Goal: Use online tool/utility: Utilize a website feature to perform a specific function

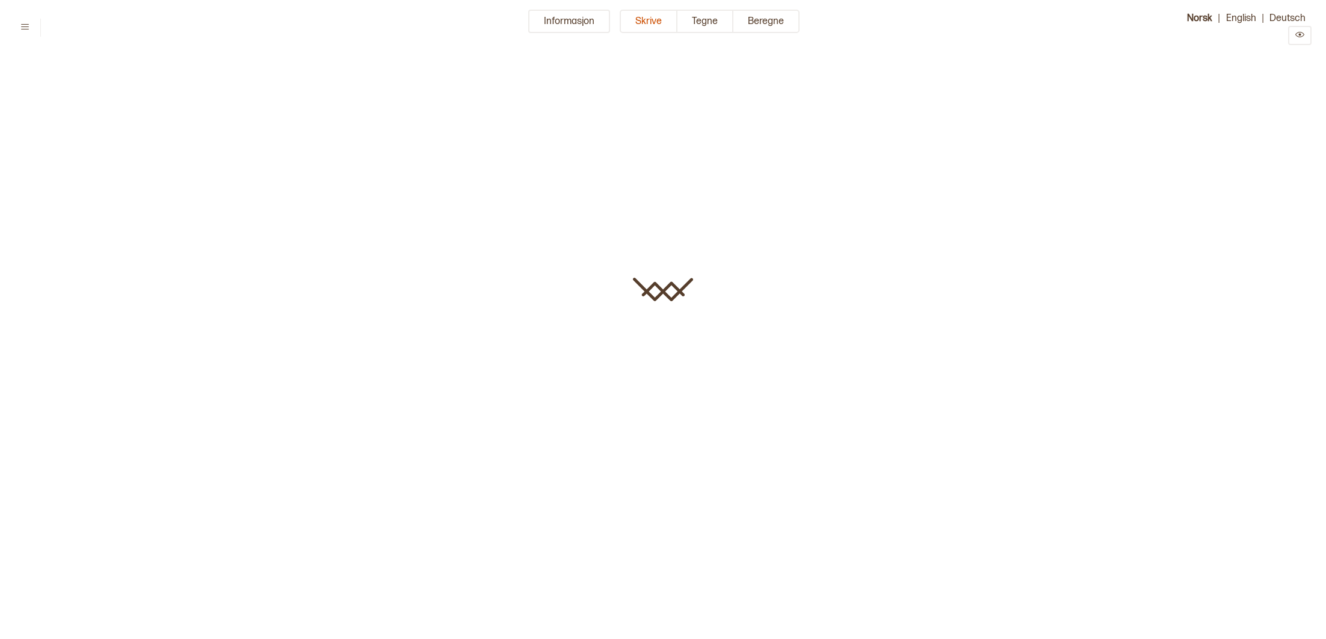
type input "**********"
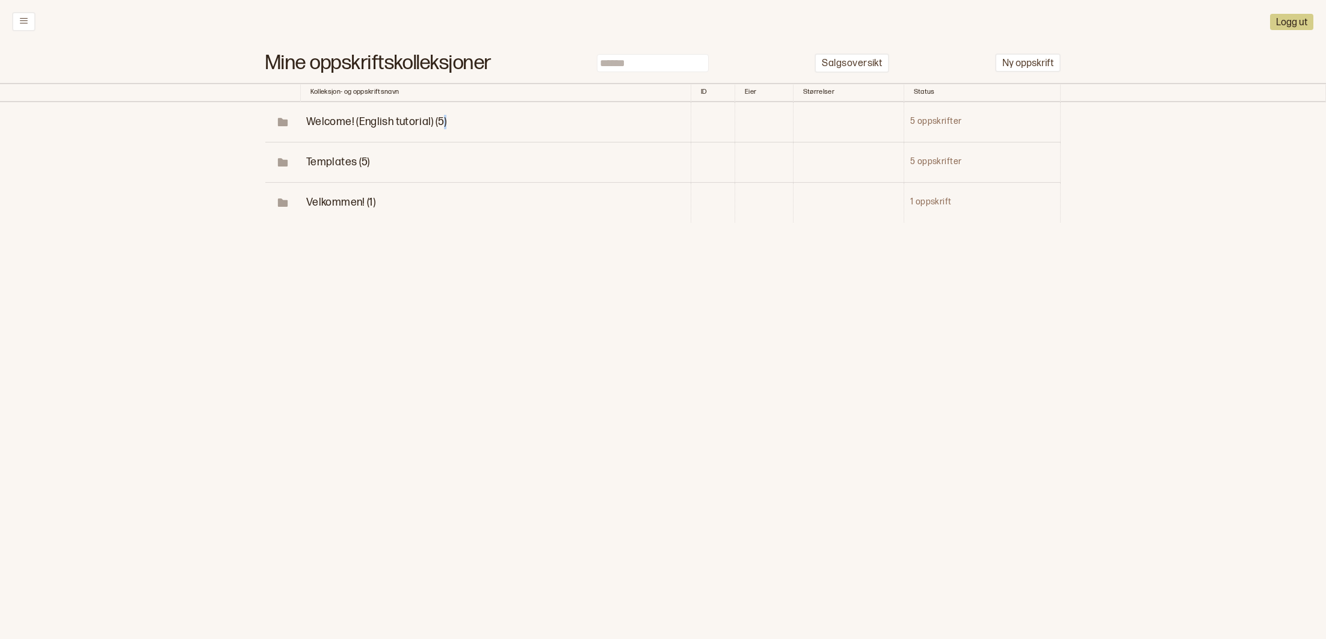
click at [355, 119] on span "Welcome! (English tutorial) (5)" at bounding box center [376, 122] width 140 height 13
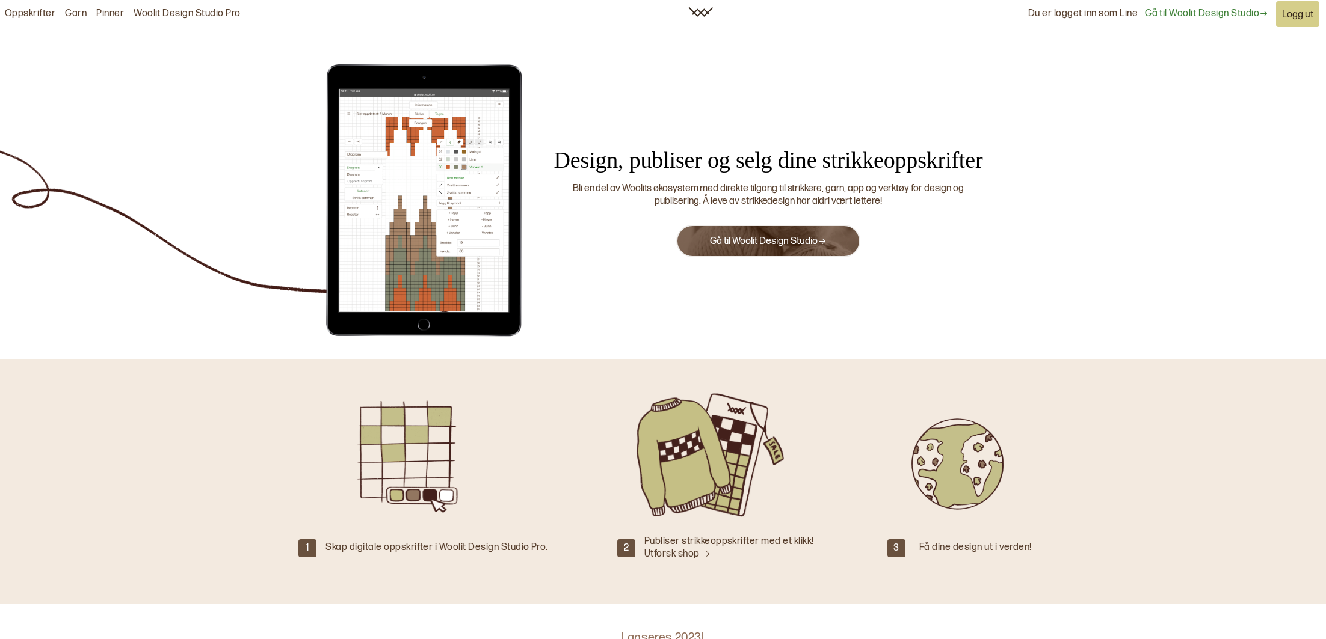
click at [788, 254] on button "Gå til Woolit Design Studio" at bounding box center [768, 241] width 184 height 32
click at [784, 242] on link "Gå til Woolit Design Studio" at bounding box center [768, 241] width 117 height 11
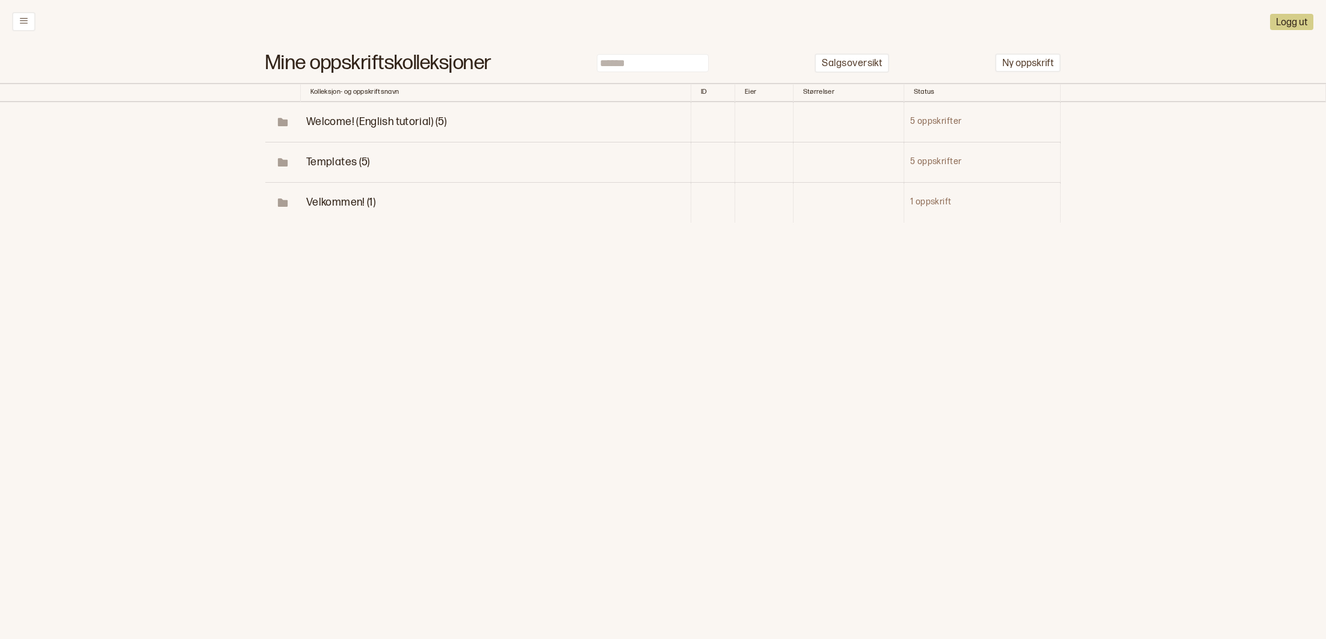
click at [340, 203] on span "Velkommen! (1)" at bounding box center [340, 202] width 69 height 13
click at [374, 162] on span "Templates (5)" at bounding box center [359, 162] width 64 height 13
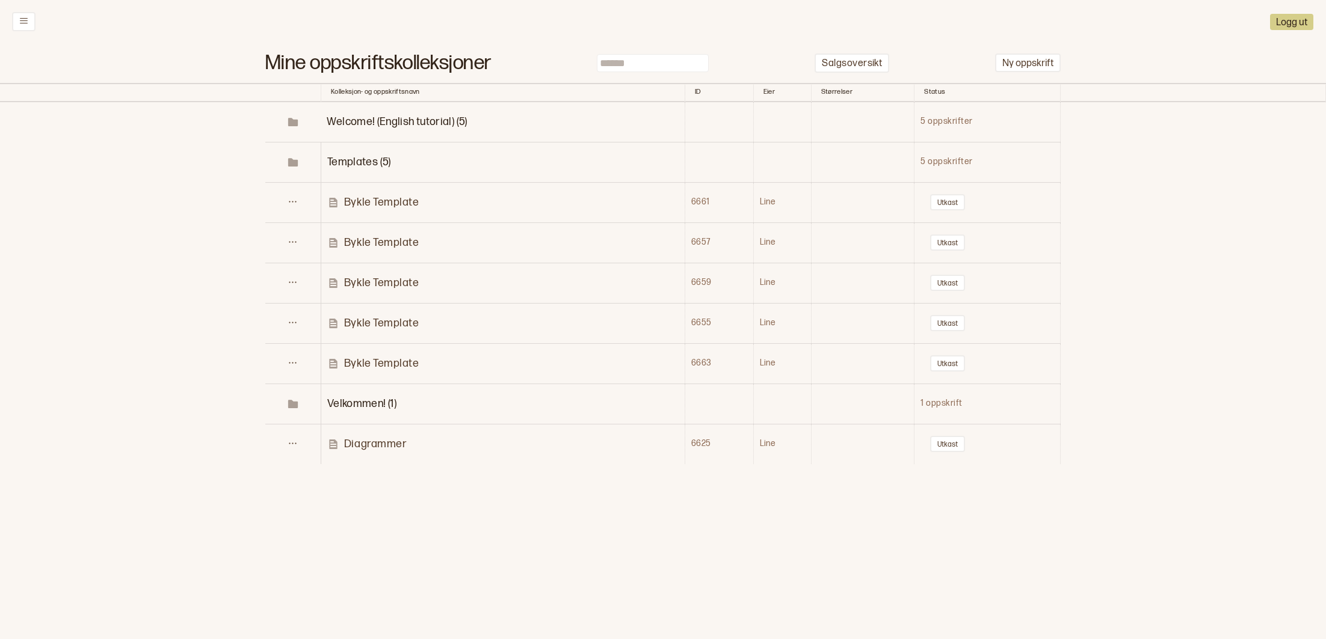
click at [377, 162] on span "Templates (5)" at bounding box center [359, 162] width 64 height 13
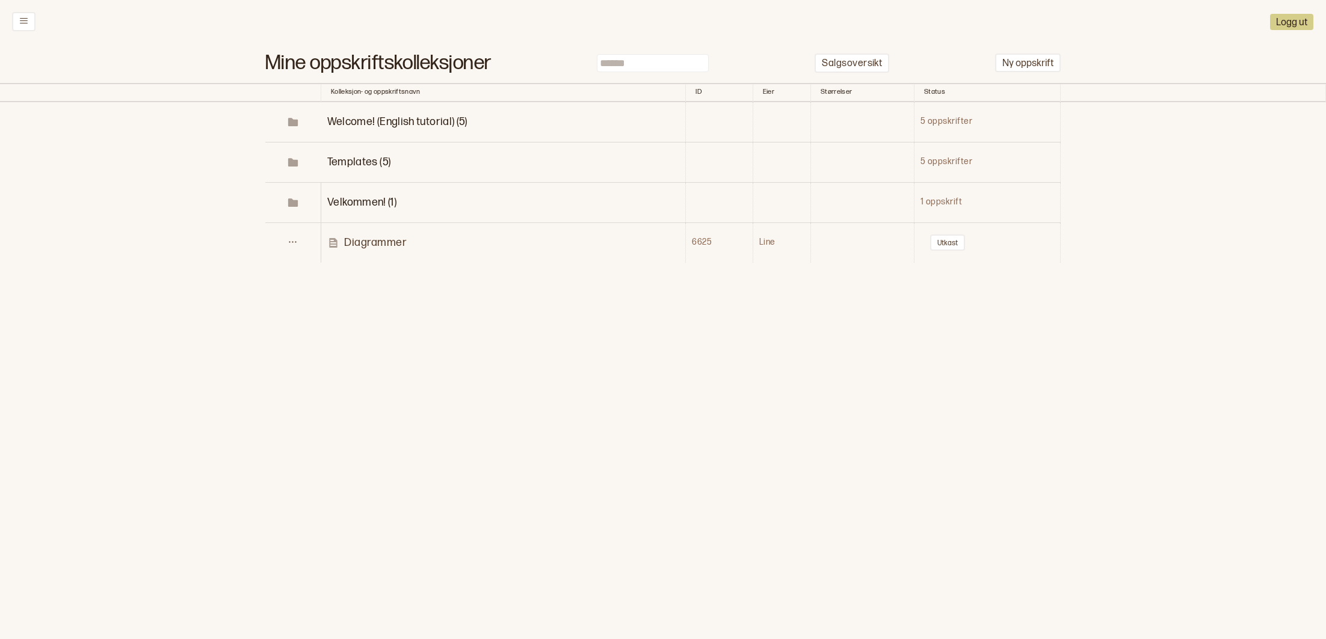
click at [383, 159] on span "Templates (5)" at bounding box center [359, 162] width 64 height 13
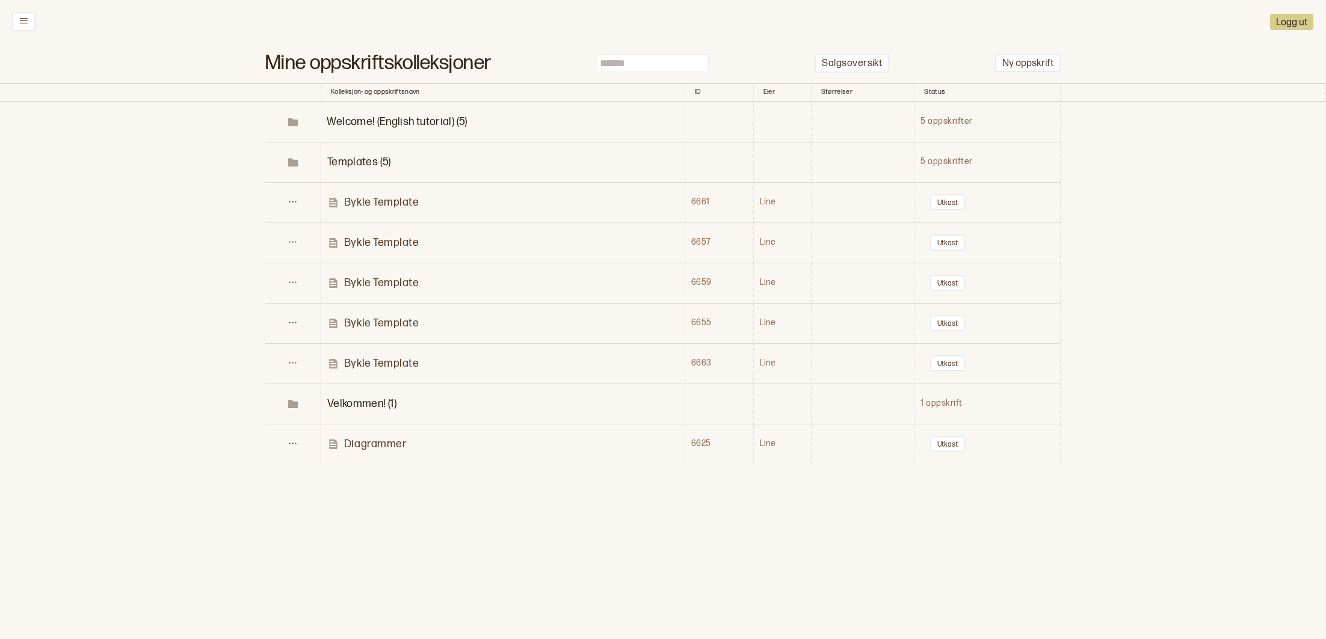
click at [419, 120] on span "Welcome! (English tutorial) (5)" at bounding box center [397, 122] width 140 height 13
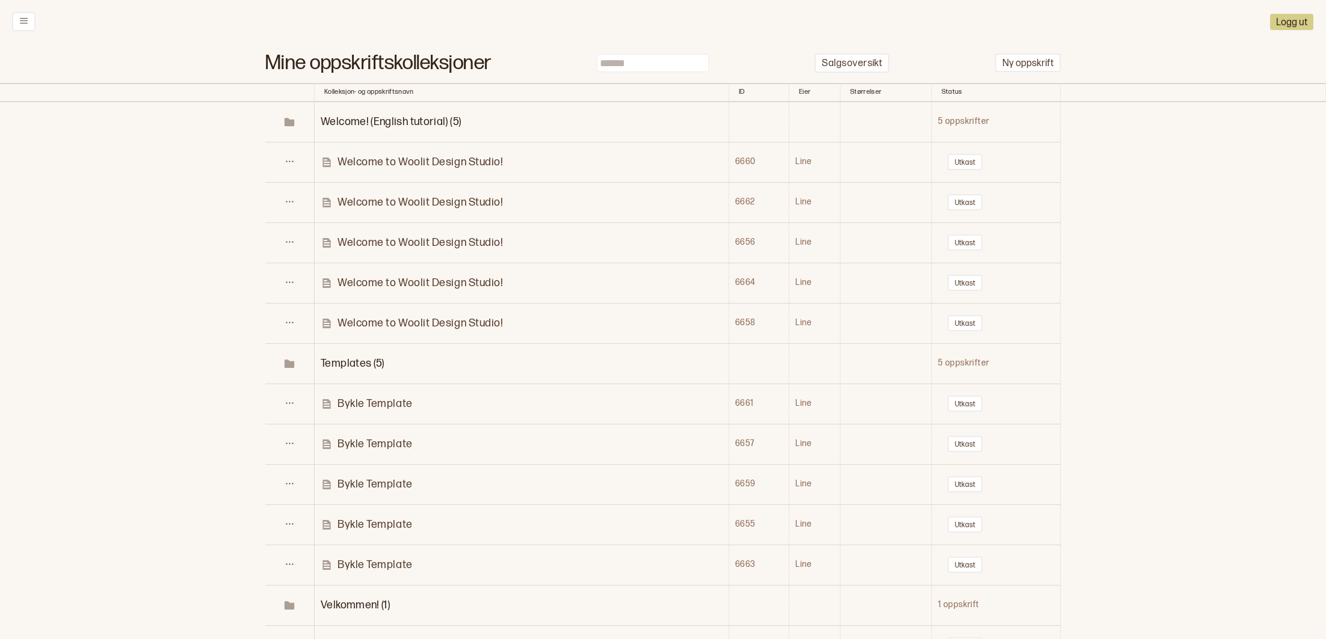
click at [447, 313] on td "Welcome to Woolit Design Studio!" at bounding box center [522, 323] width 414 height 40
click at [407, 401] on p "Bykle Template" at bounding box center [374, 404] width 75 height 14
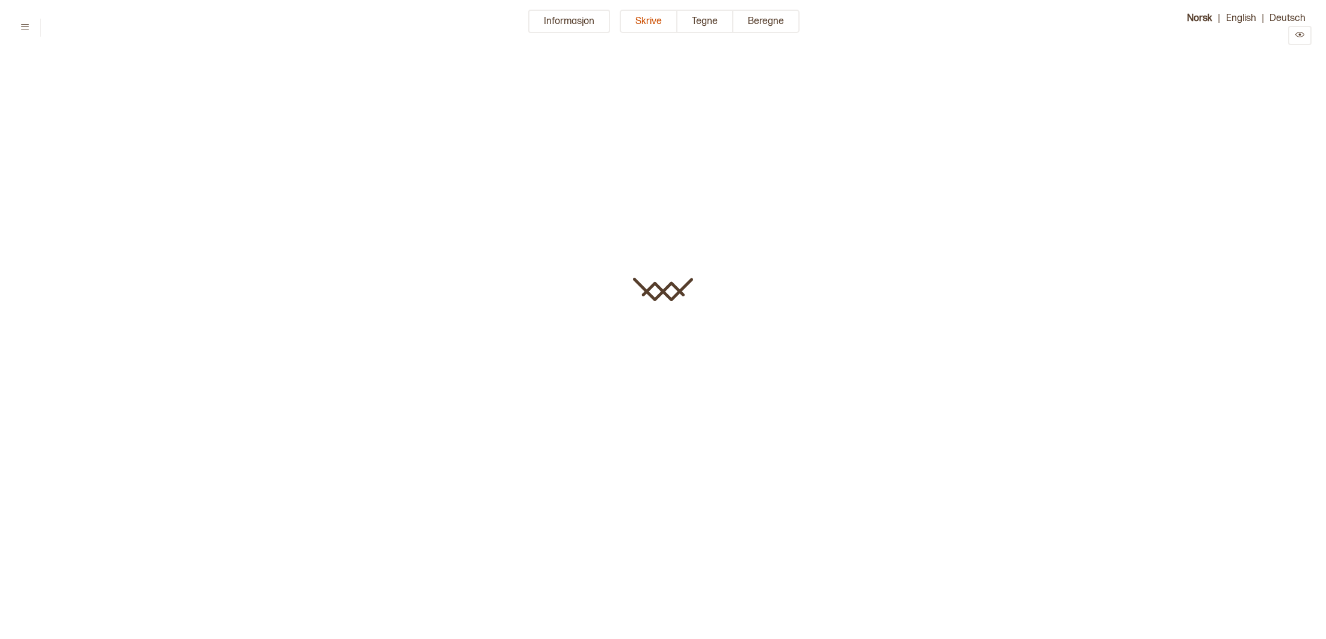
type input "**********"
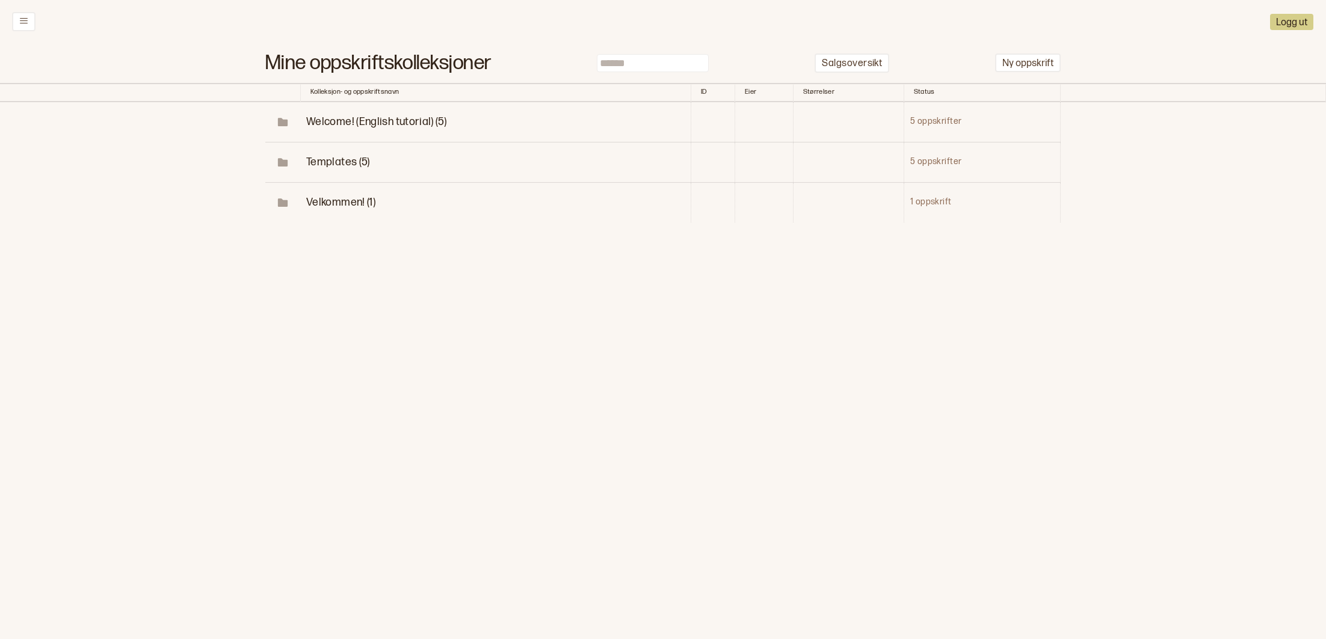
click at [375, 123] on span "Welcome! (English tutorial) (5)" at bounding box center [376, 122] width 140 height 13
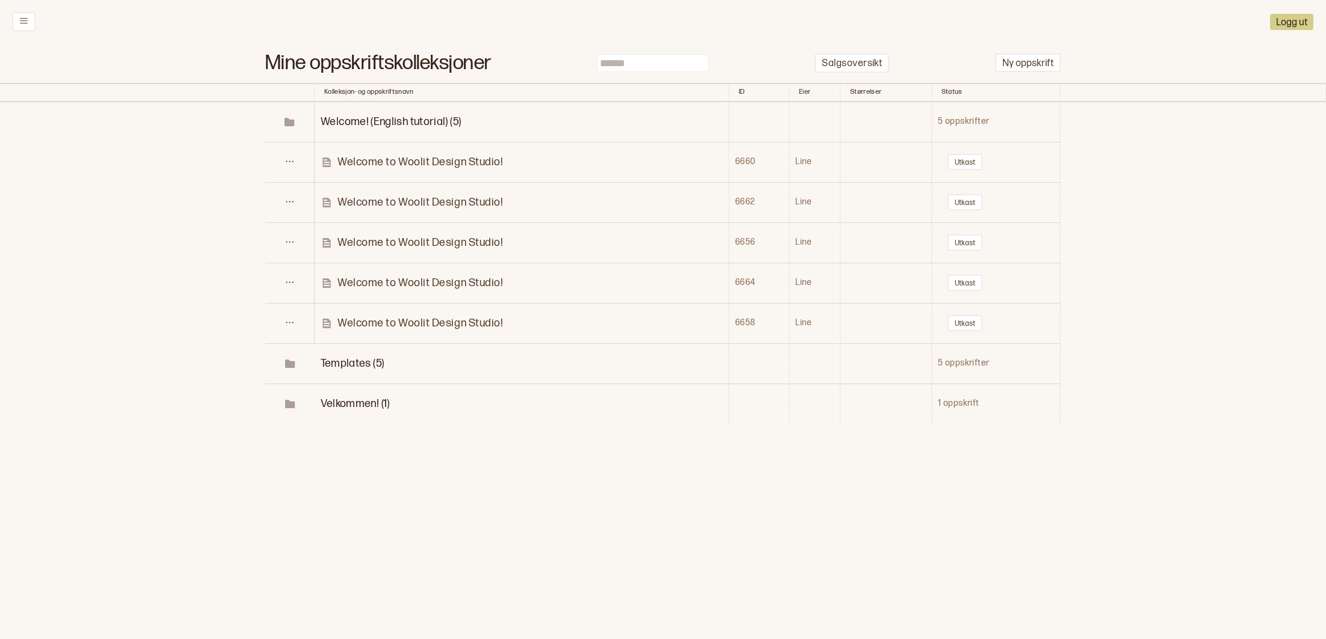
click at [364, 402] on span "Velkommen! (1)" at bounding box center [355, 404] width 69 height 13
click at [367, 443] on p "Diagrammer" at bounding box center [368, 444] width 63 height 14
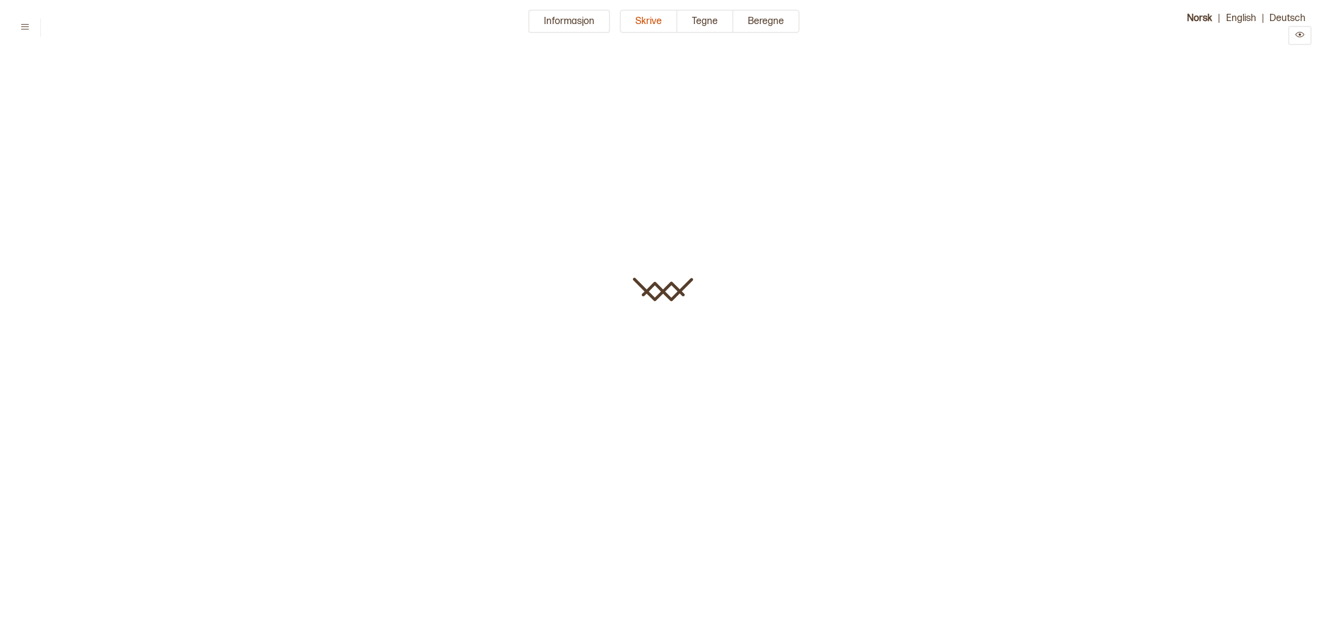
type input "**********"
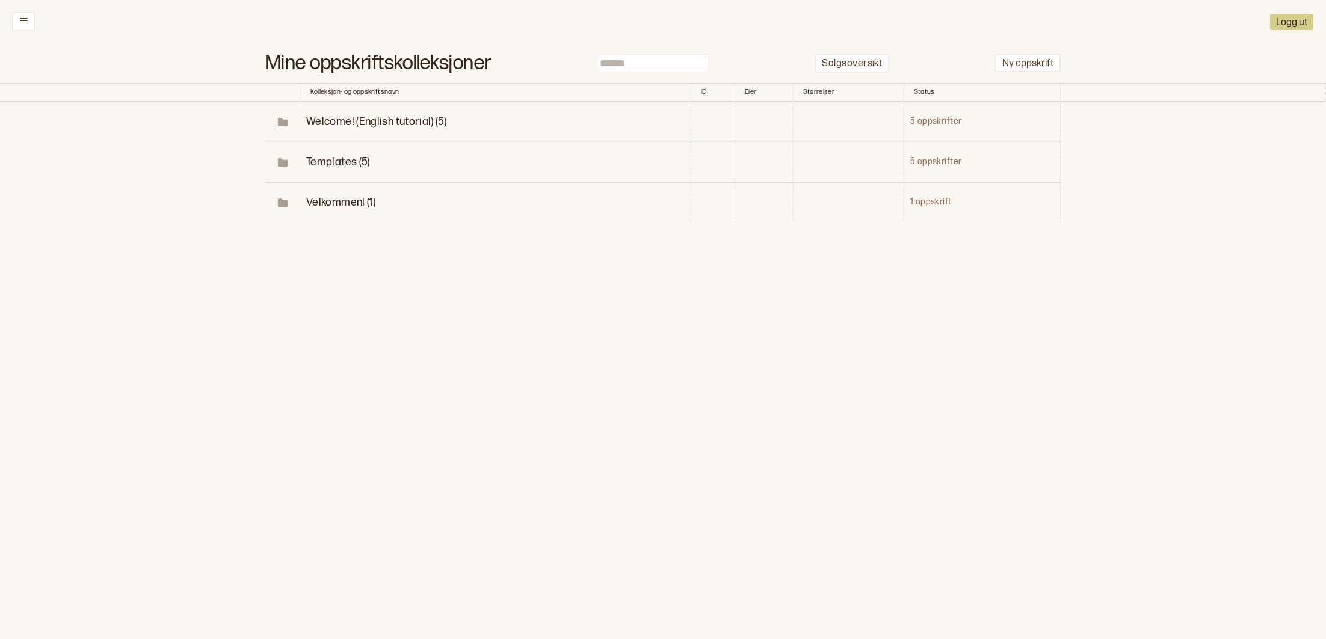
click at [394, 123] on span "Welcome! (English tutorial) (5)" at bounding box center [376, 122] width 140 height 13
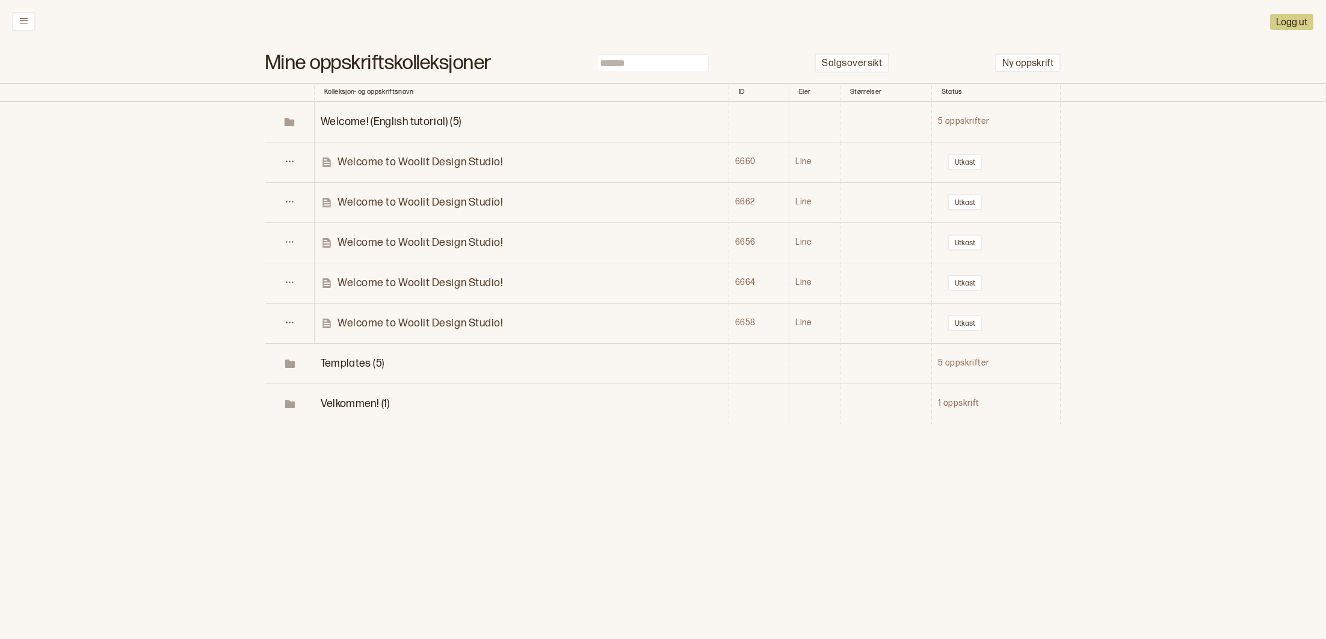
click at [396, 159] on p "Welcome to Woolit Design Studio!" at bounding box center [419, 162] width 165 height 14
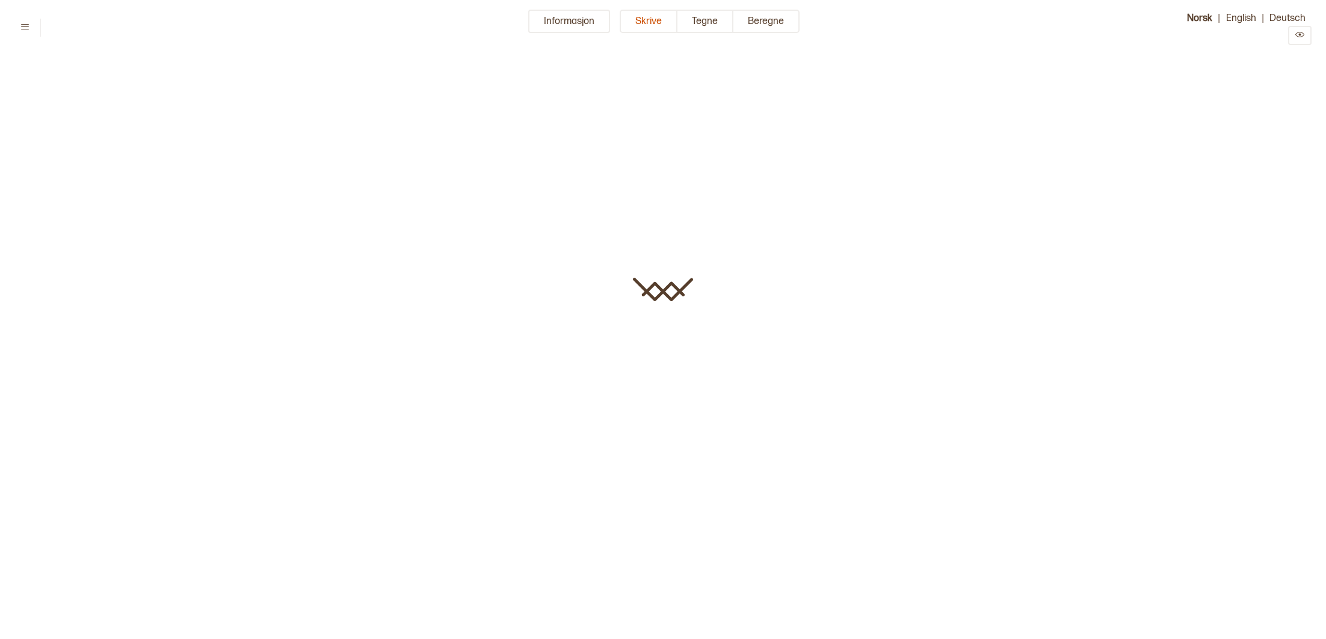
type input "**********"
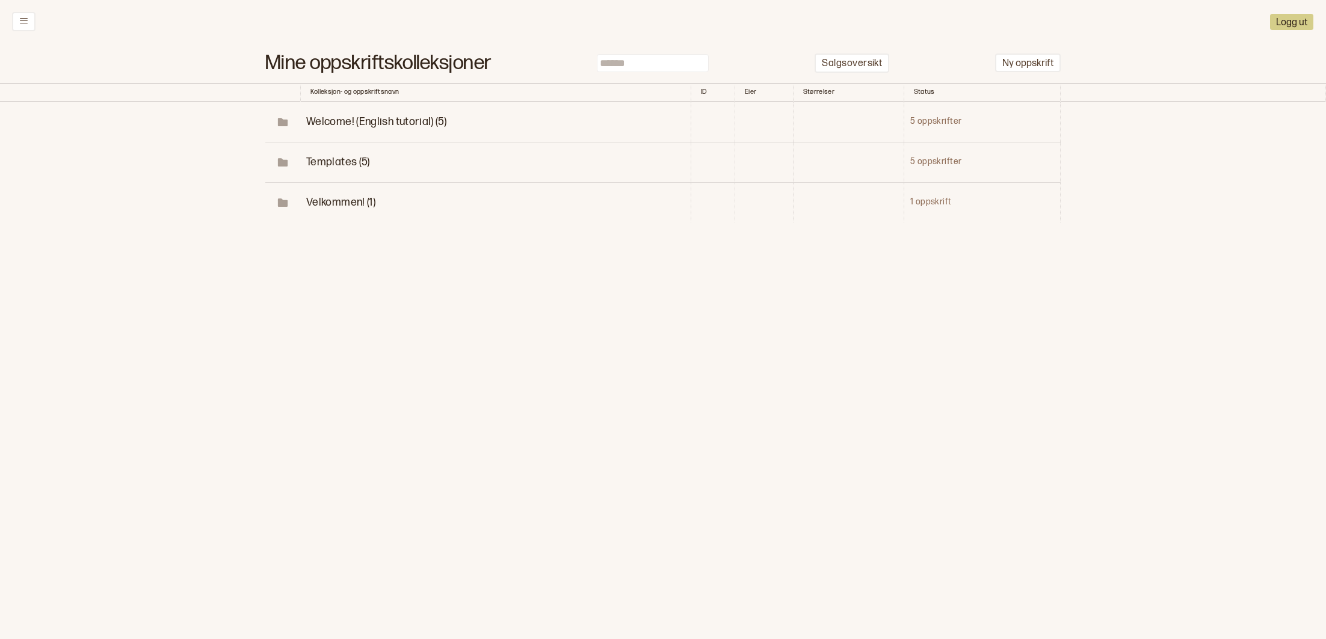
click at [397, 122] on span "Welcome! (English tutorial) (5)" at bounding box center [376, 122] width 140 height 13
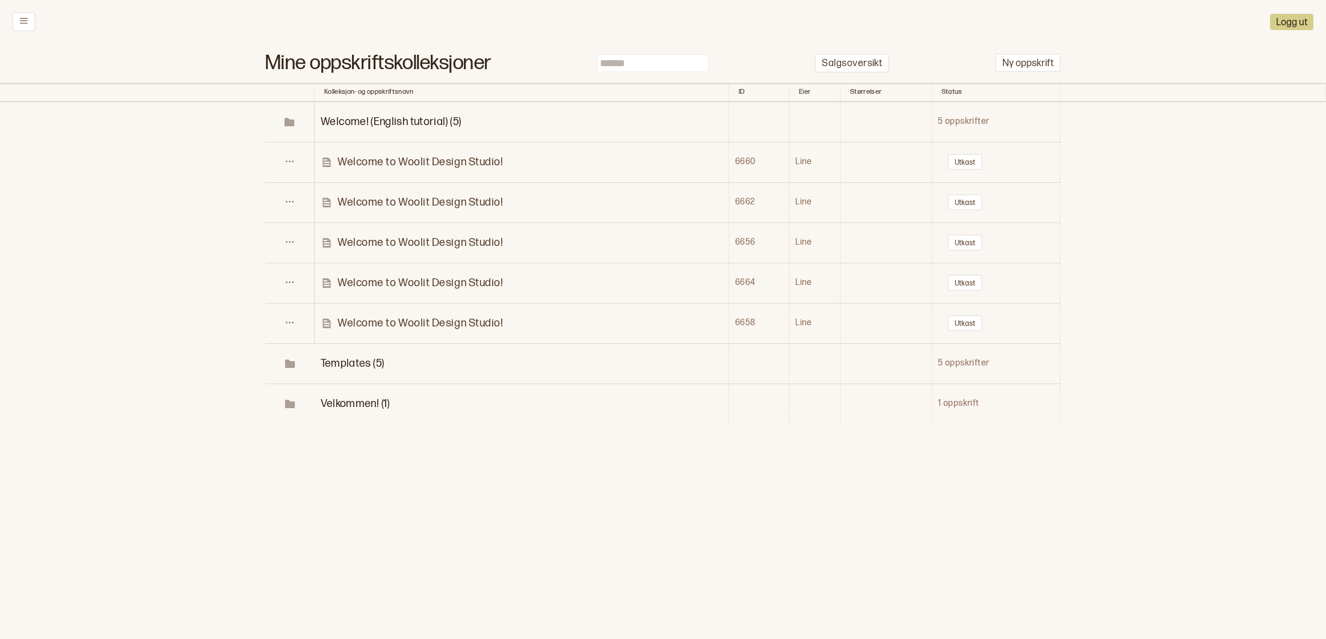
click at [407, 186] on td "Welcome to Woolit Design Studio!" at bounding box center [522, 202] width 414 height 40
click at [405, 200] on p "Welcome to Woolit Design Studio!" at bounding box center [419, 203] width 165 height 14
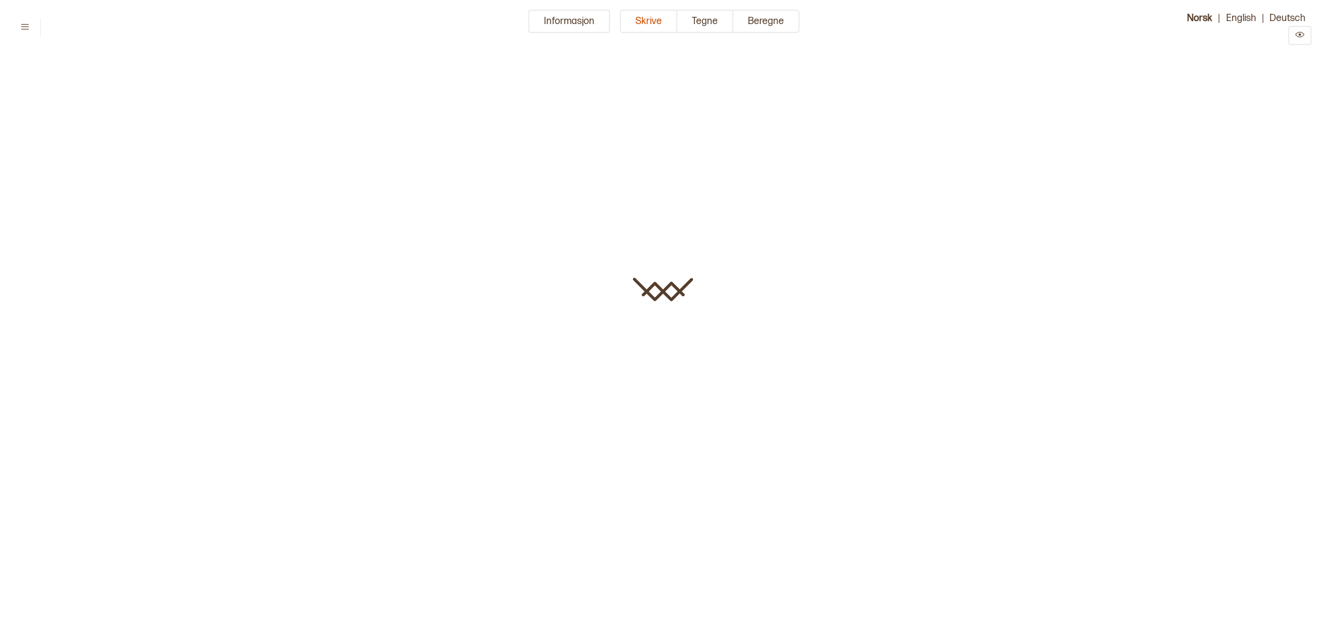
type input "**********"
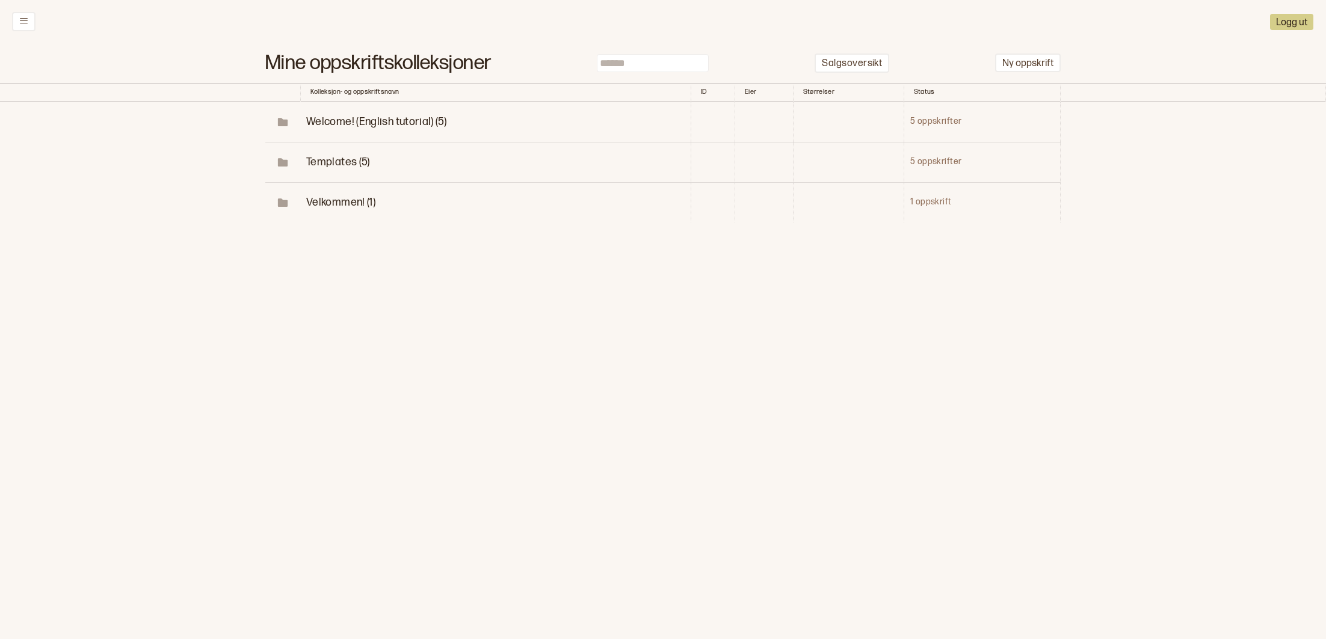
click at [361, 123] on span "Welcome! (English tutorial) (5)" at bounding box center [376, 122] width 140 height 13
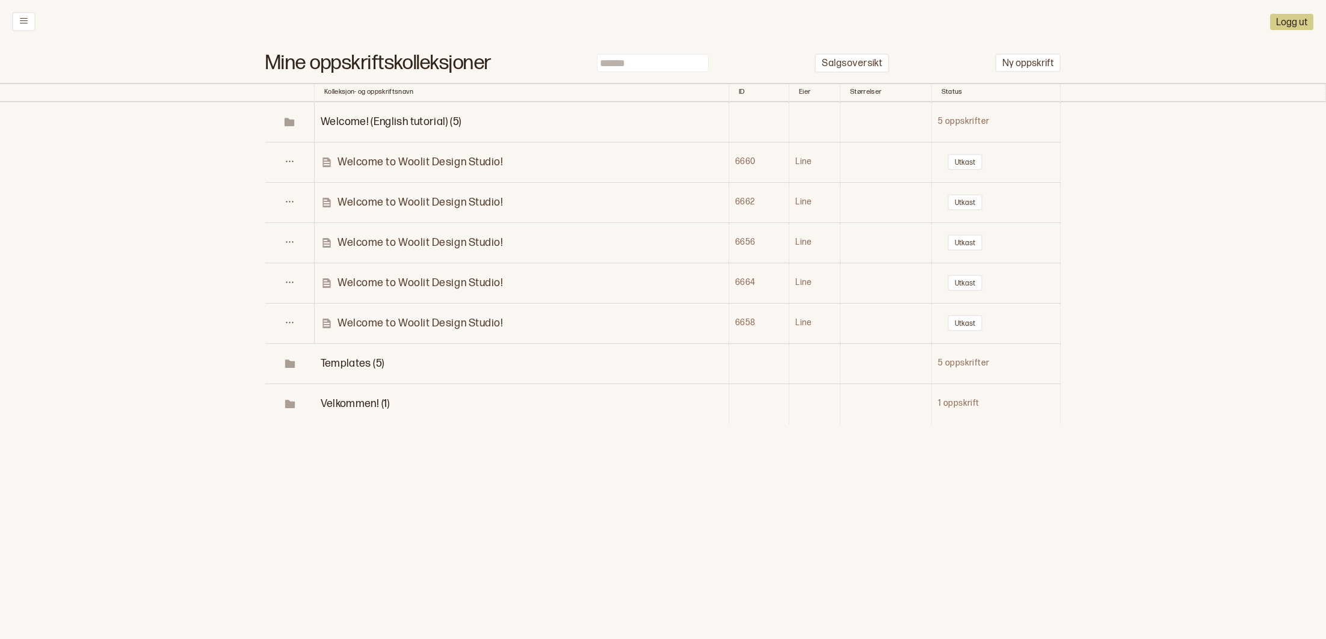
click at [384, 241] on p "Welcome to Woolit Design Studio!" at bounding box center [419, 243] width 165 height 14
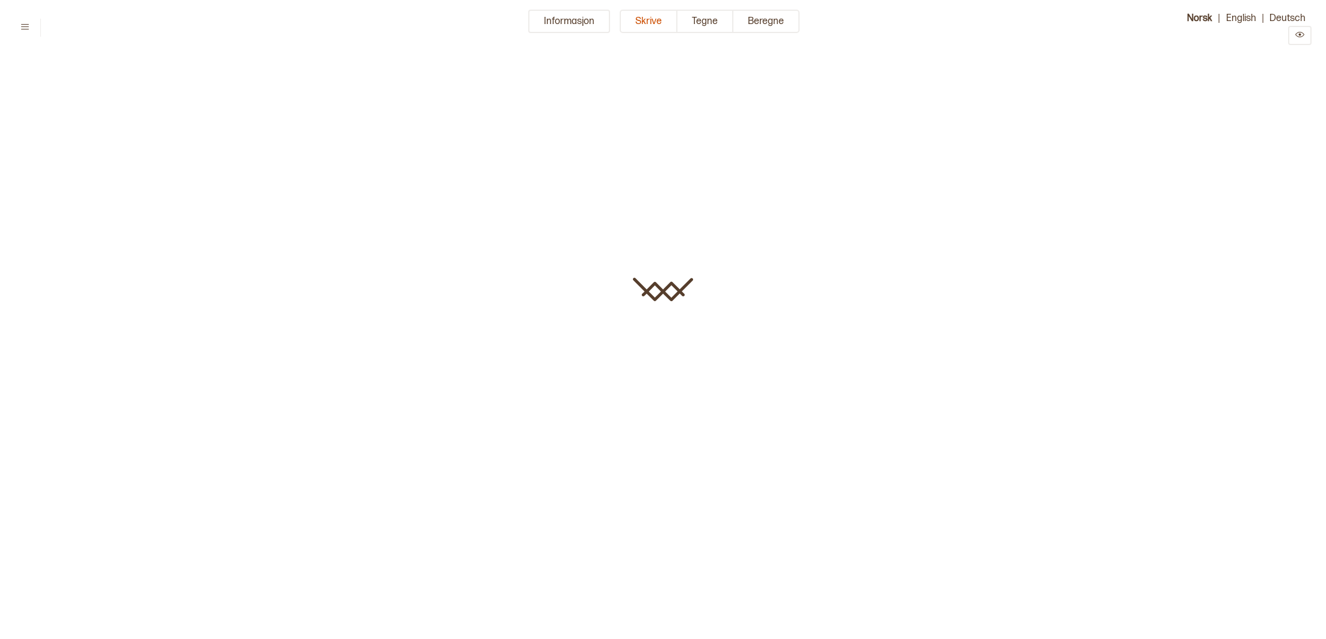
type input "**********"
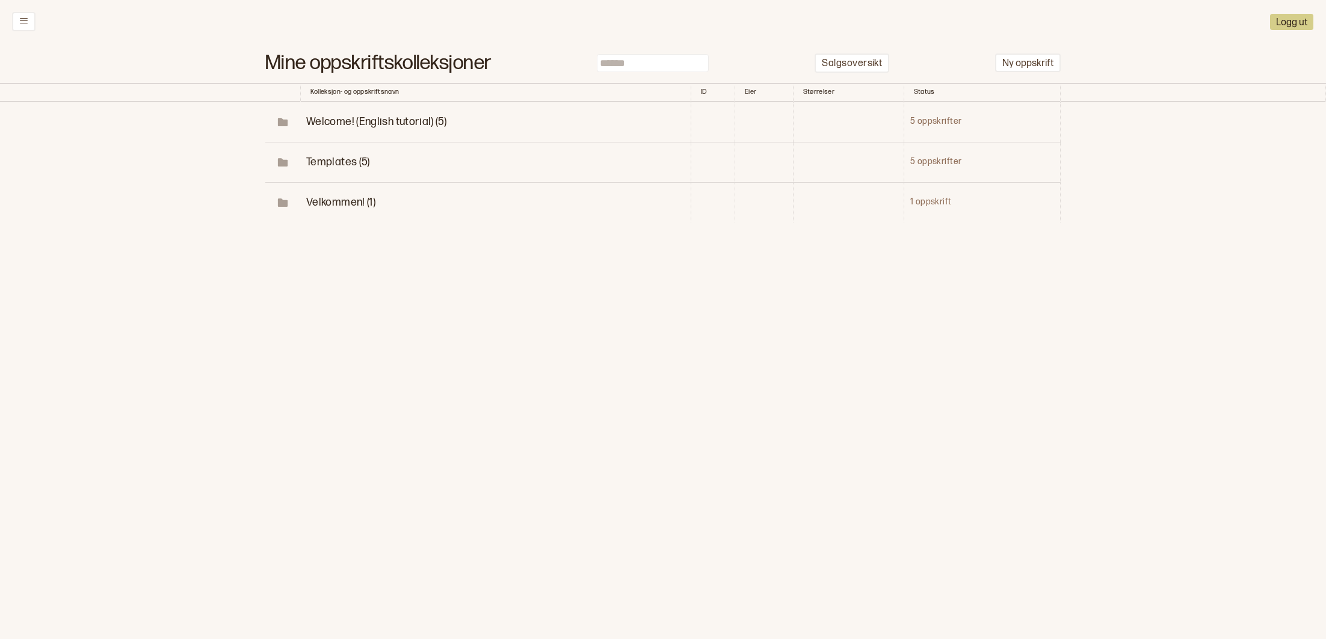
click at [360, 123] on span "Welcome! (English tutorial) (5)" at bounding box center [376, 122] width 140 height 13
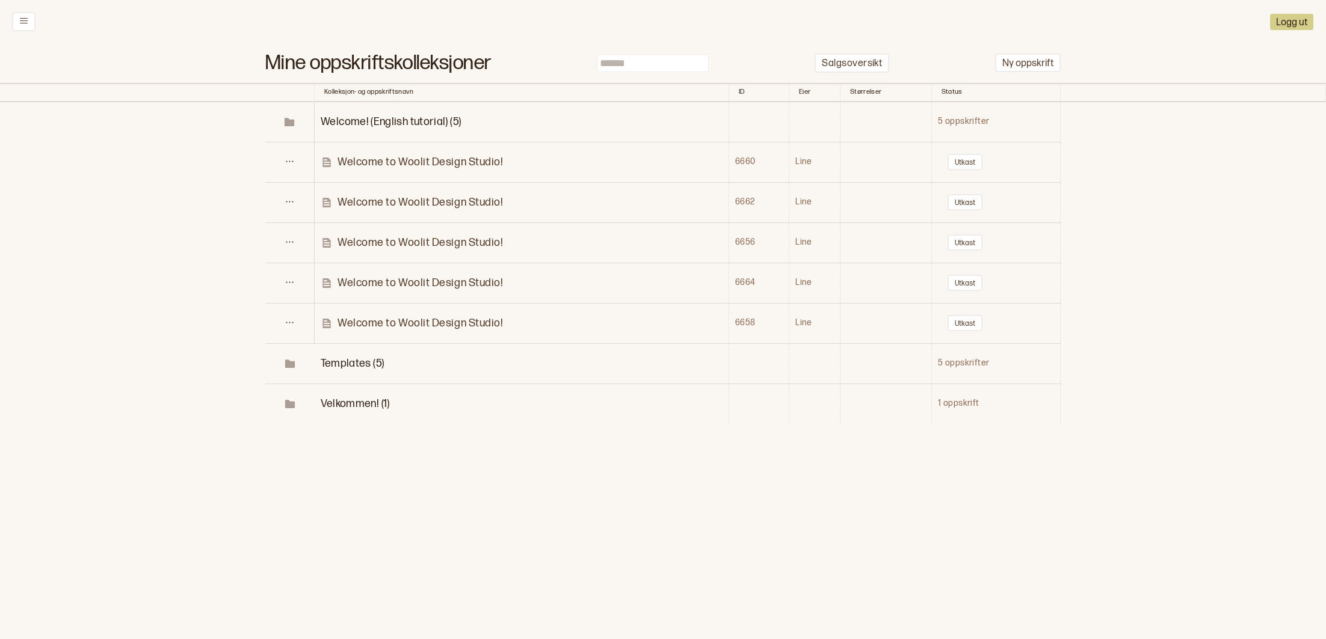
click at [421, 282] on p "Welcome to Woolit Design Studio!" at bounding box center [419, 283] width 165 height 14
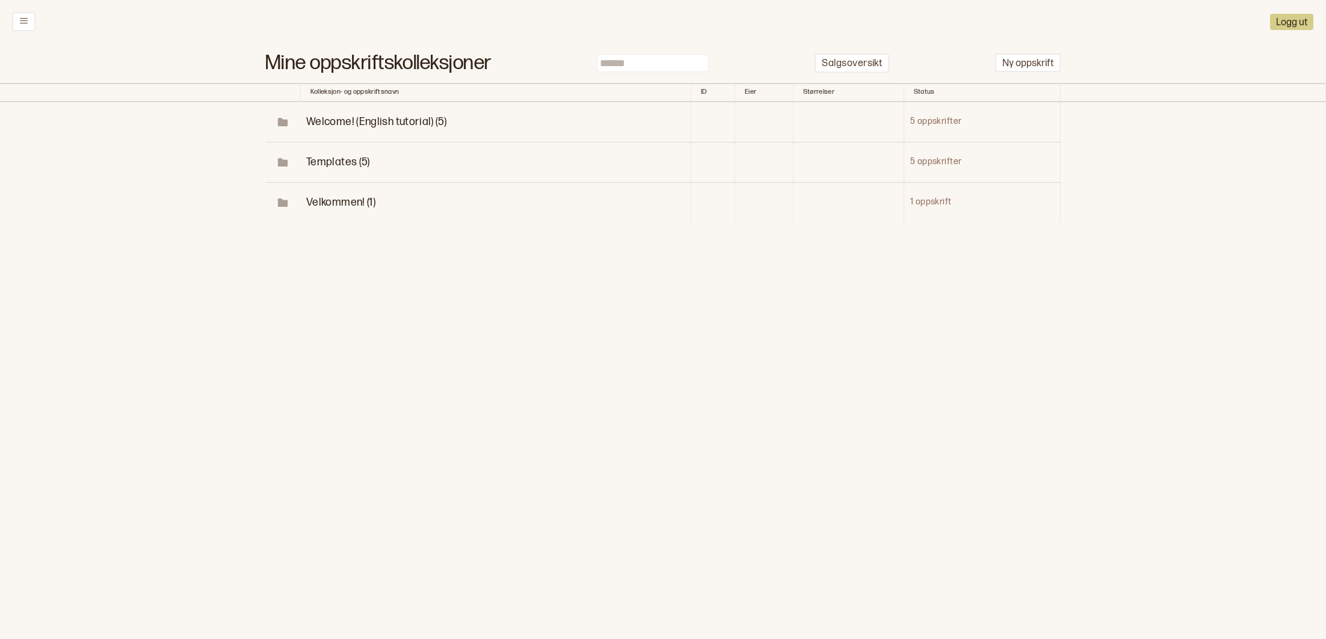
click at [356, 161] on span "Templates (5)" at bounding box center [338, 162] width 64 height 13
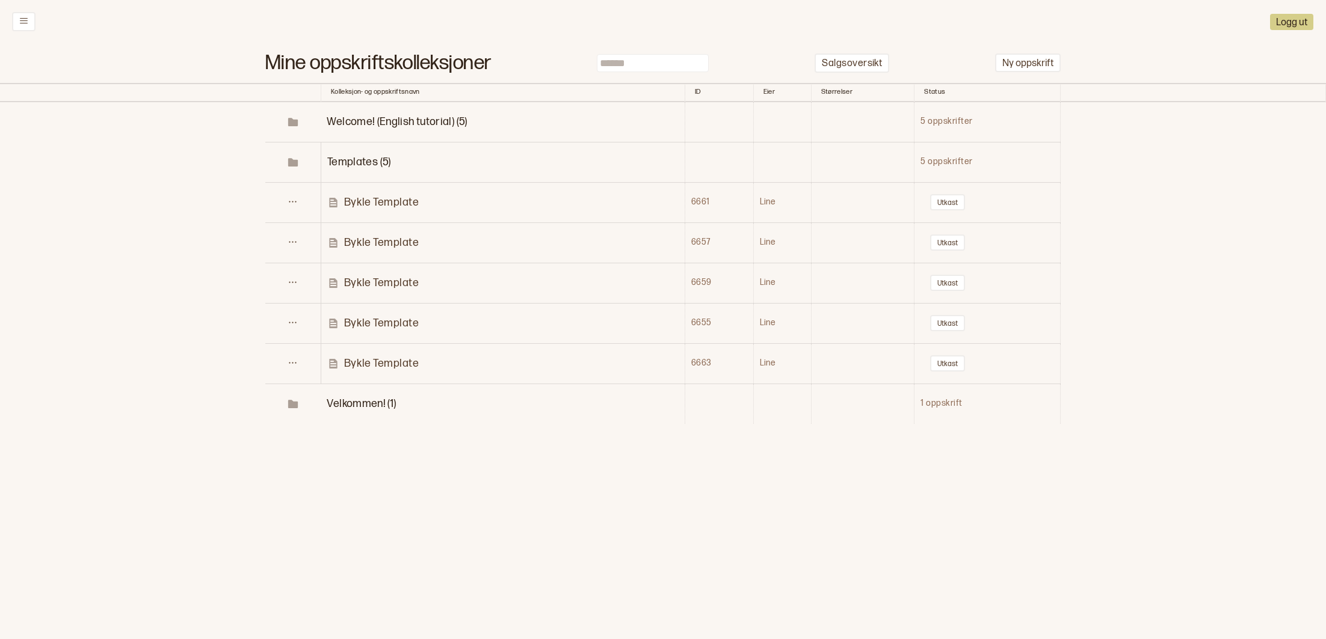
click at [404, 363] on p "Bykle Template" at bounding box center [381, 364] width 75 height 14
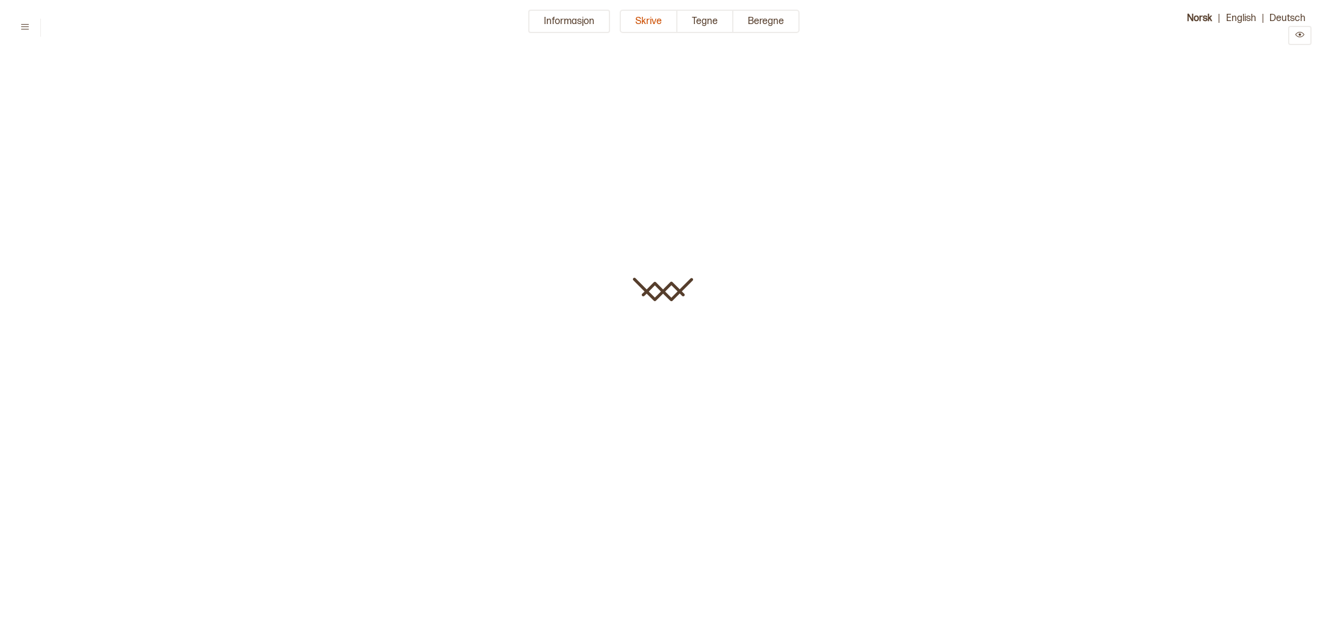
type input "**********"
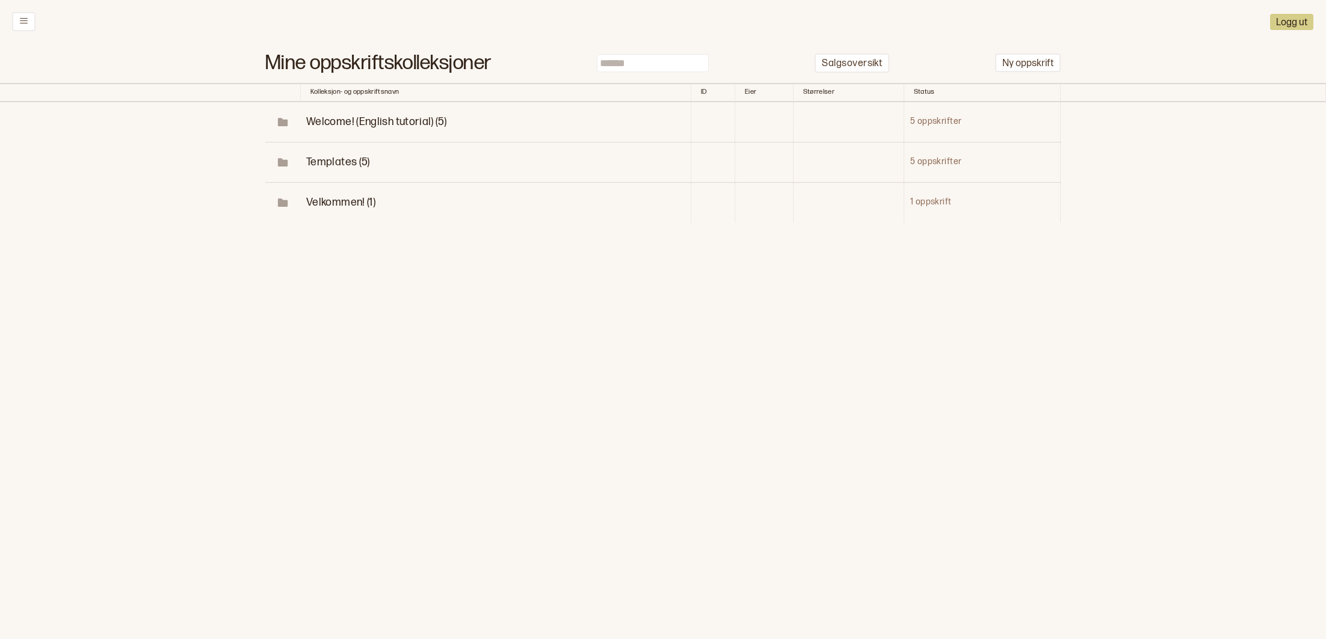
click at [363, 202] on span "Velkommen! (1)" at bounding box center [340, 202] width 69 height 13
click at [379, 238] on p "Diagrammer" at bounding box center [375, 243] width 63 height 14
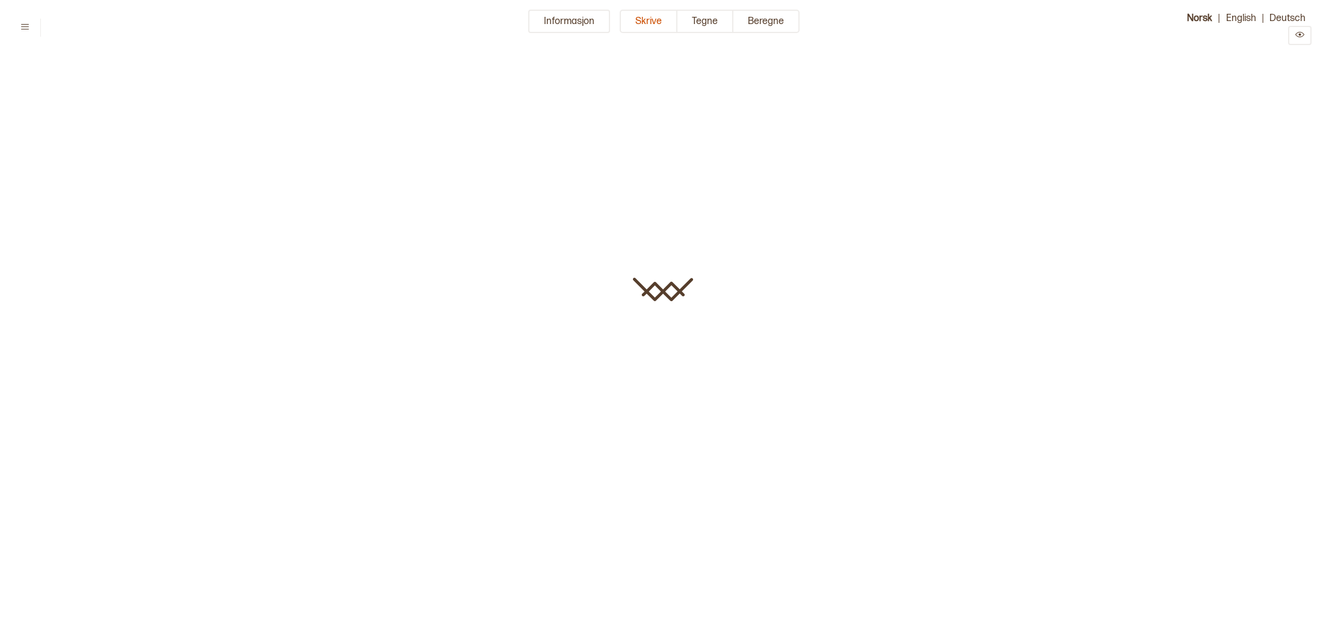
type input "**********"
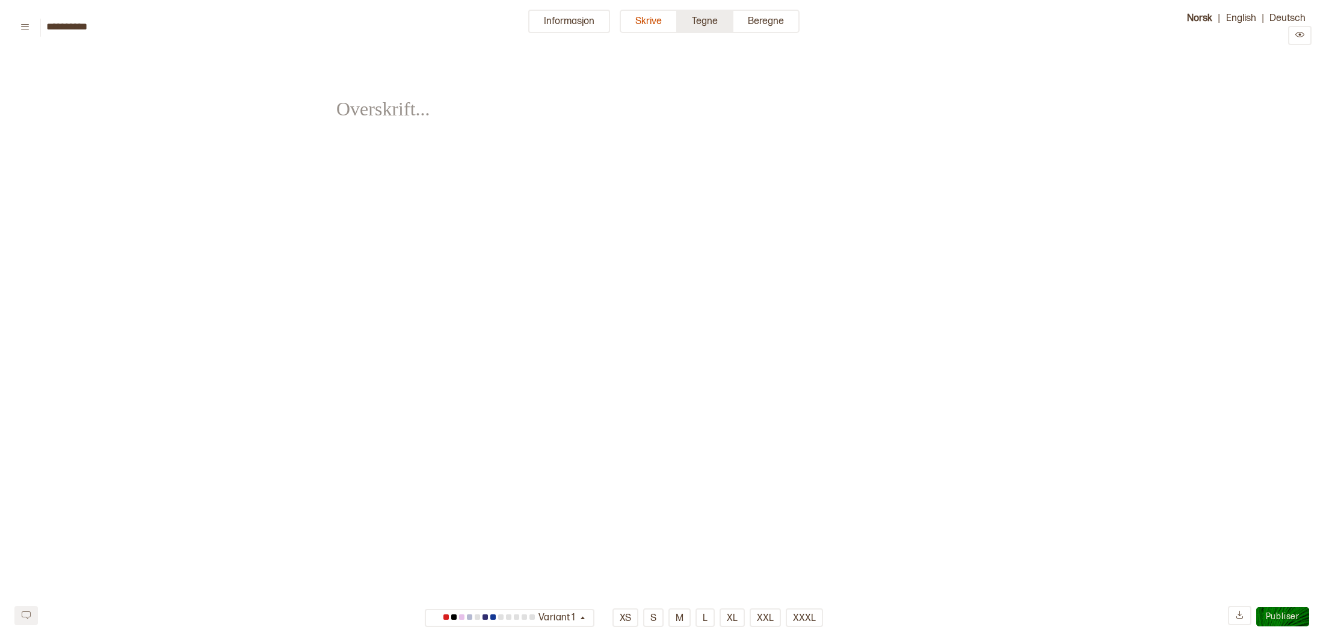
click at [693, 26] on button "Tegne" at bounding box center [705, 21] width 56 height 23
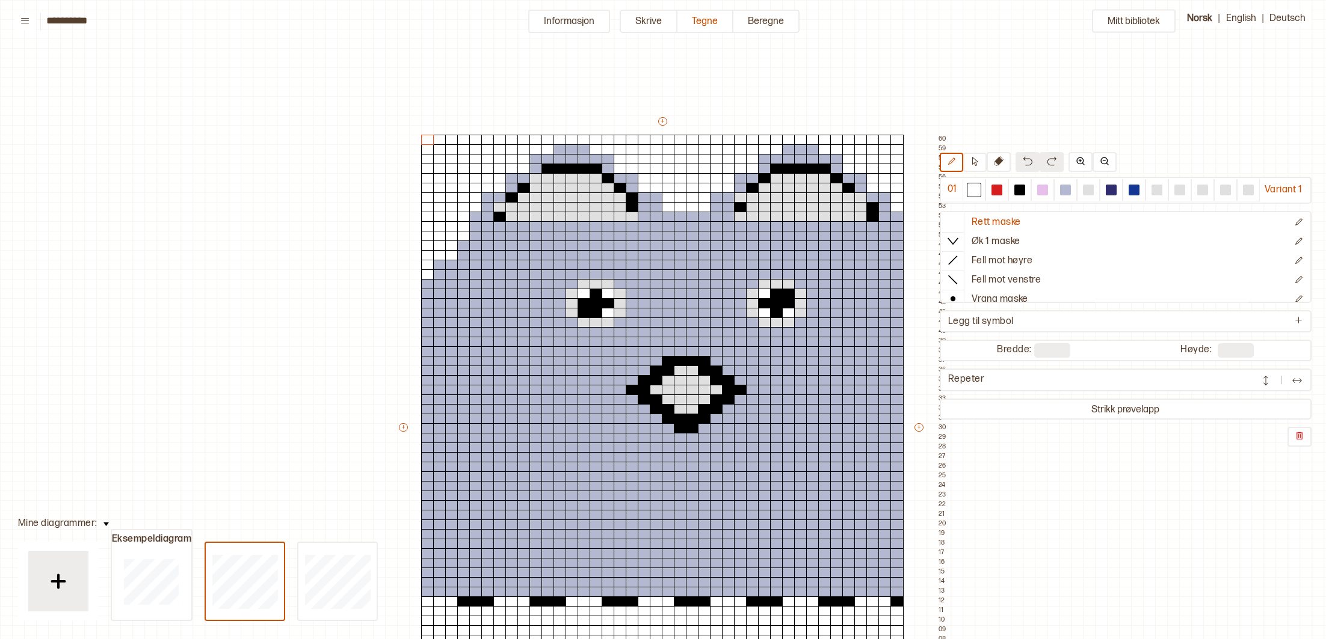
scroll to position [277, 191]
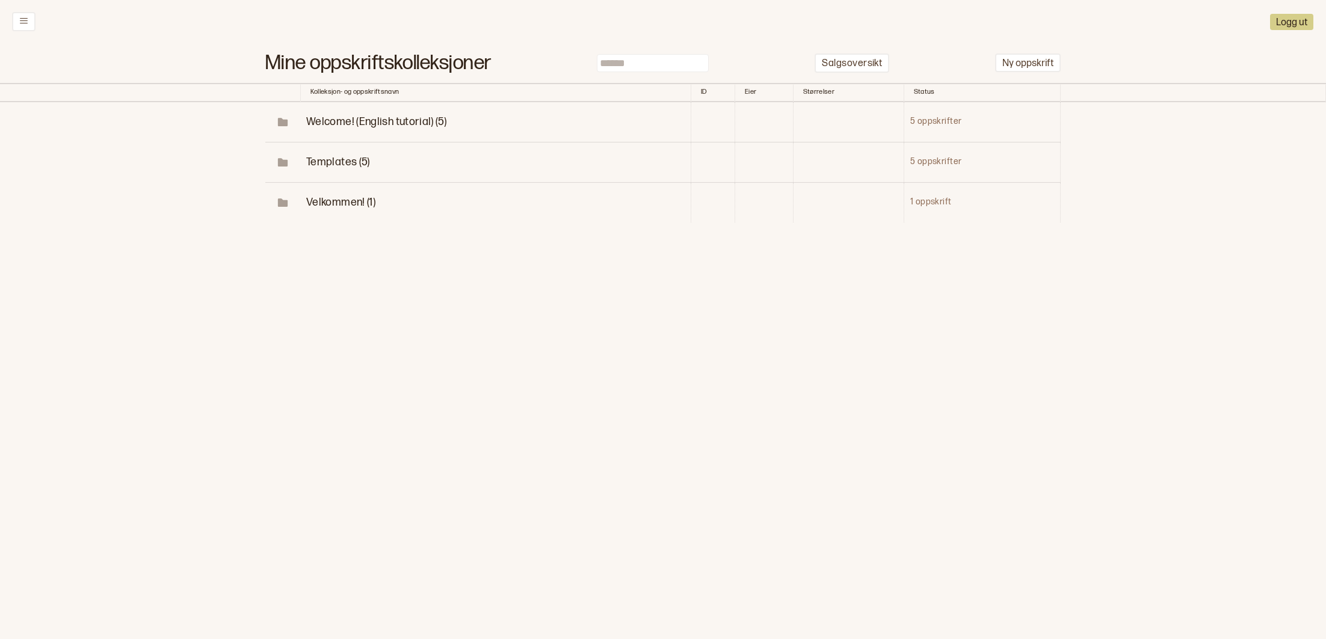
click at [398, 120] on span "Welcome! (English tutorial) (5)" at bounding box center [376, 122] width 140 height 13
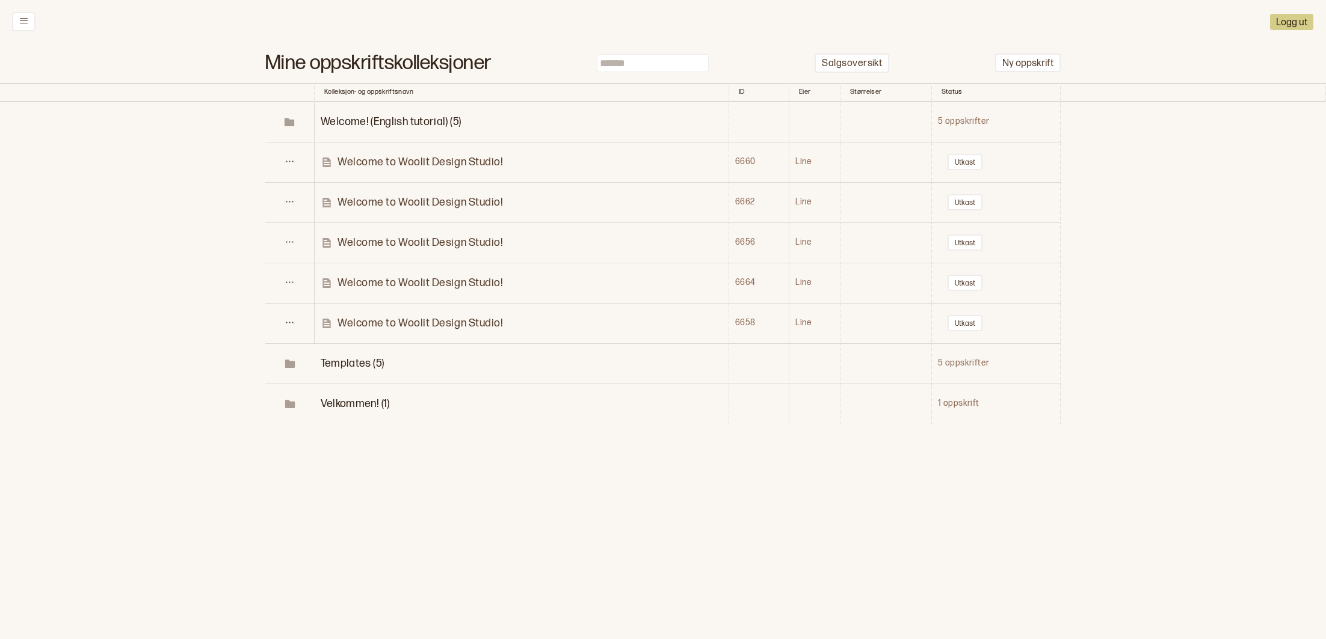
click at [460, 159] on p "Welcome to Woolit Design Studio!" at bounding box center [419, 162] width 165 height 14
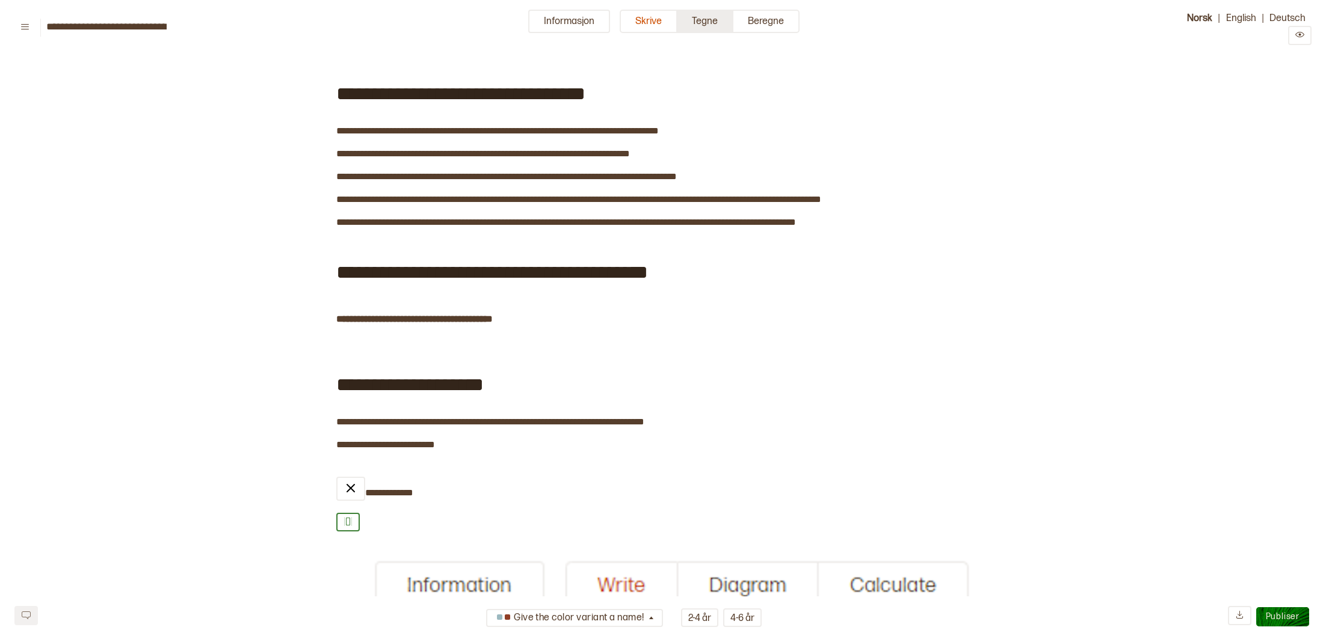
click at [708, 21] on button "Tegne" at bounding box center [705, 21] width 56 height 23
click at [712, 24] on button "Tegne" at bounding box center [705, 21] width 56 height 23
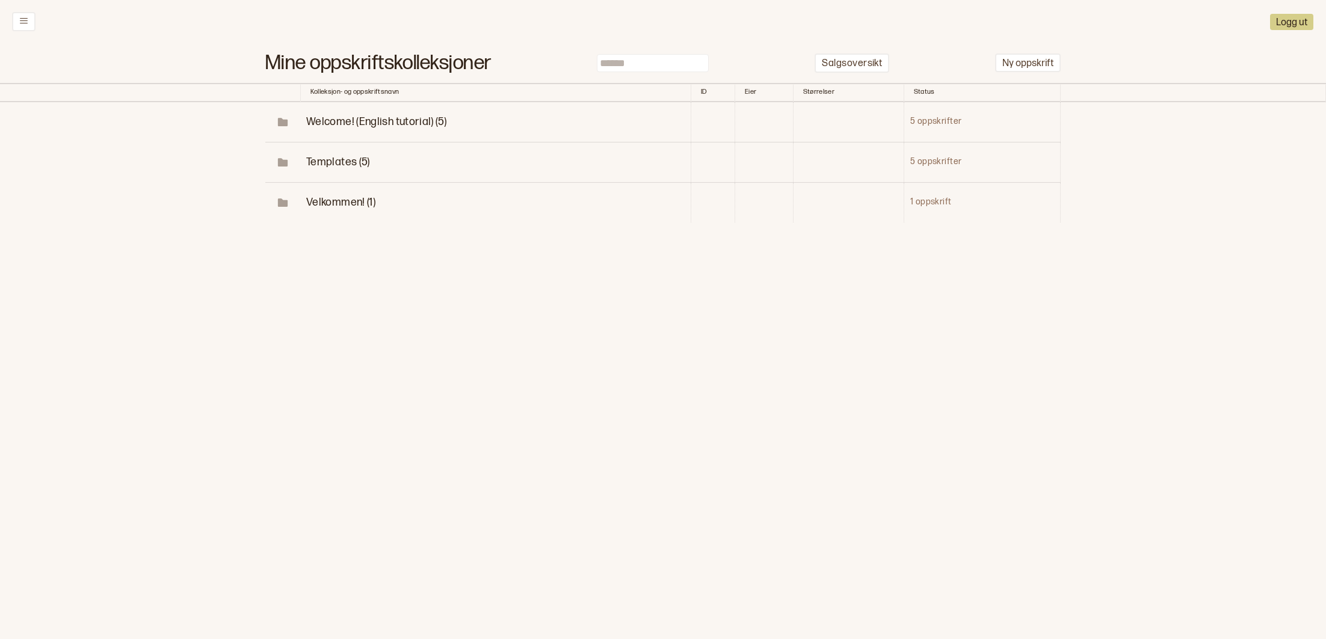
click at [435, 120] on span "Welcome! (English tutorial) (5)" at bounding box center [376, 122] width 140 height 13
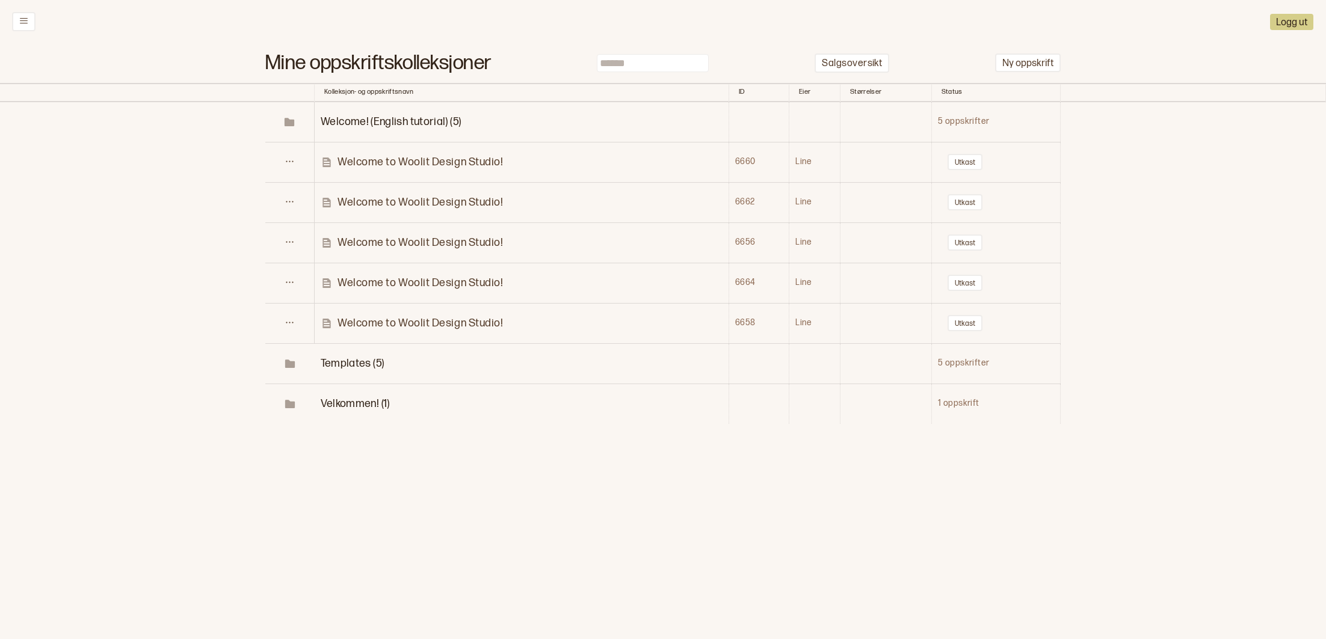
click at [451, 242] on p "Welcome to Woolit Design Studio!" at bounding box center [419, 243] width 165 height 14
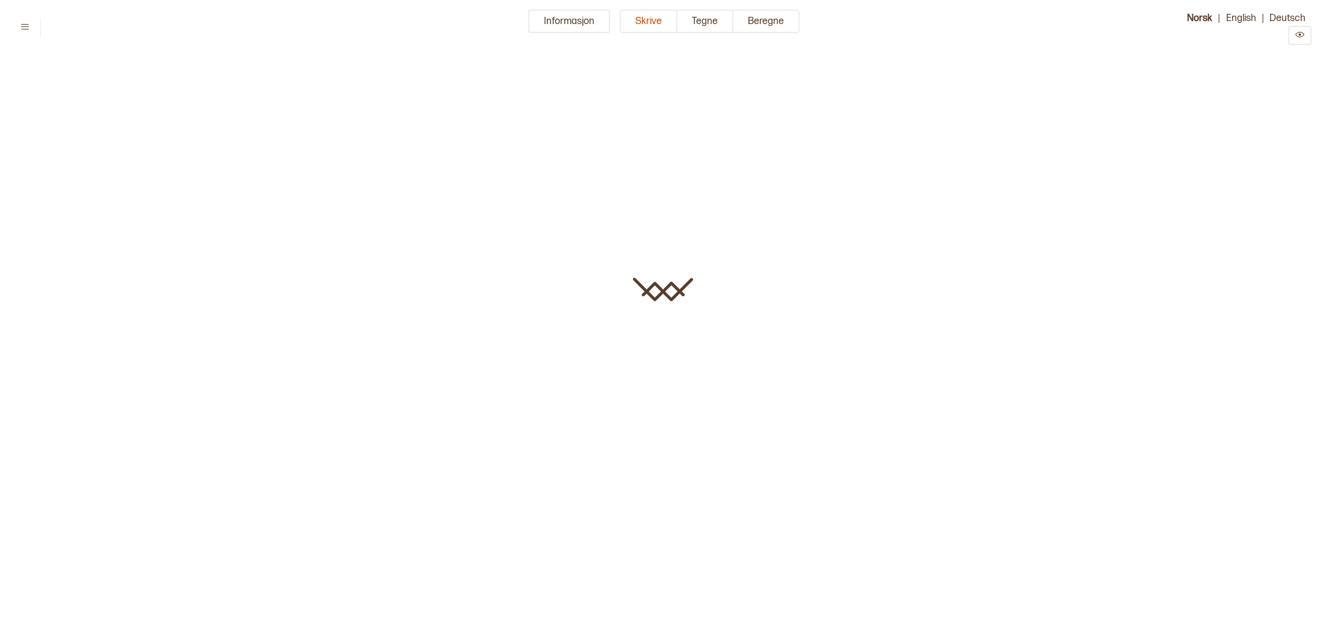
type input "**********"
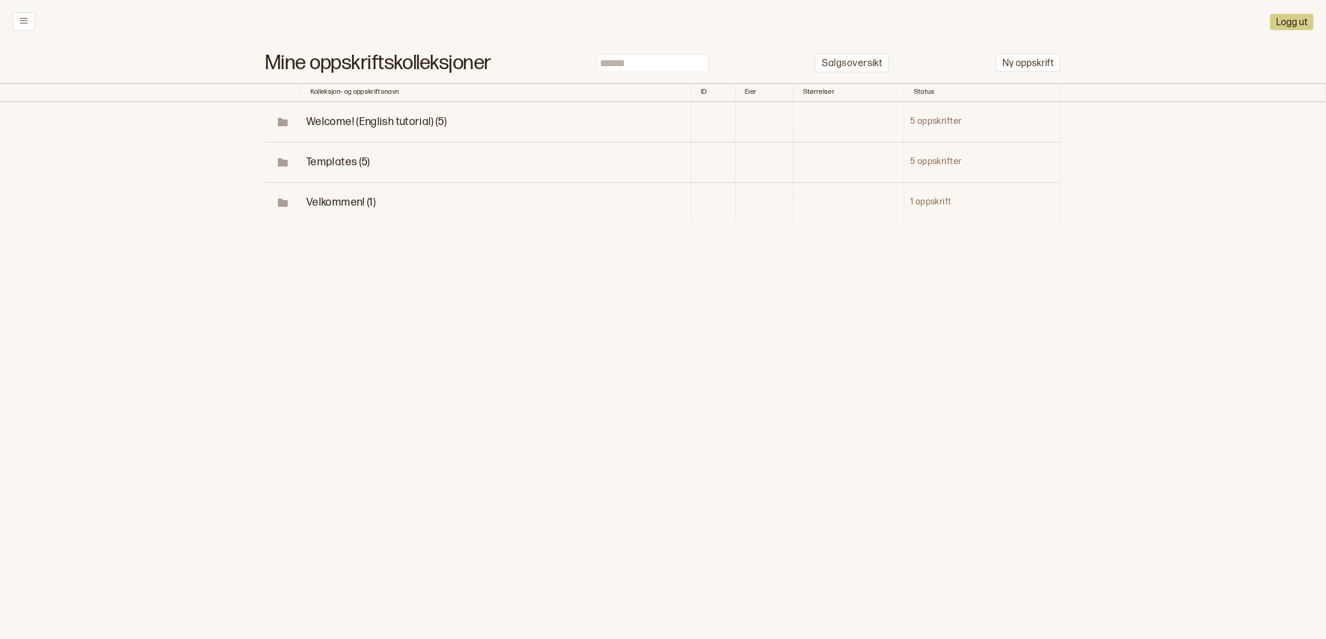
click at [380, 119] on span "Welcome! (English tutorial) (5)" at bounding box center [376, 122] width 140 height 13
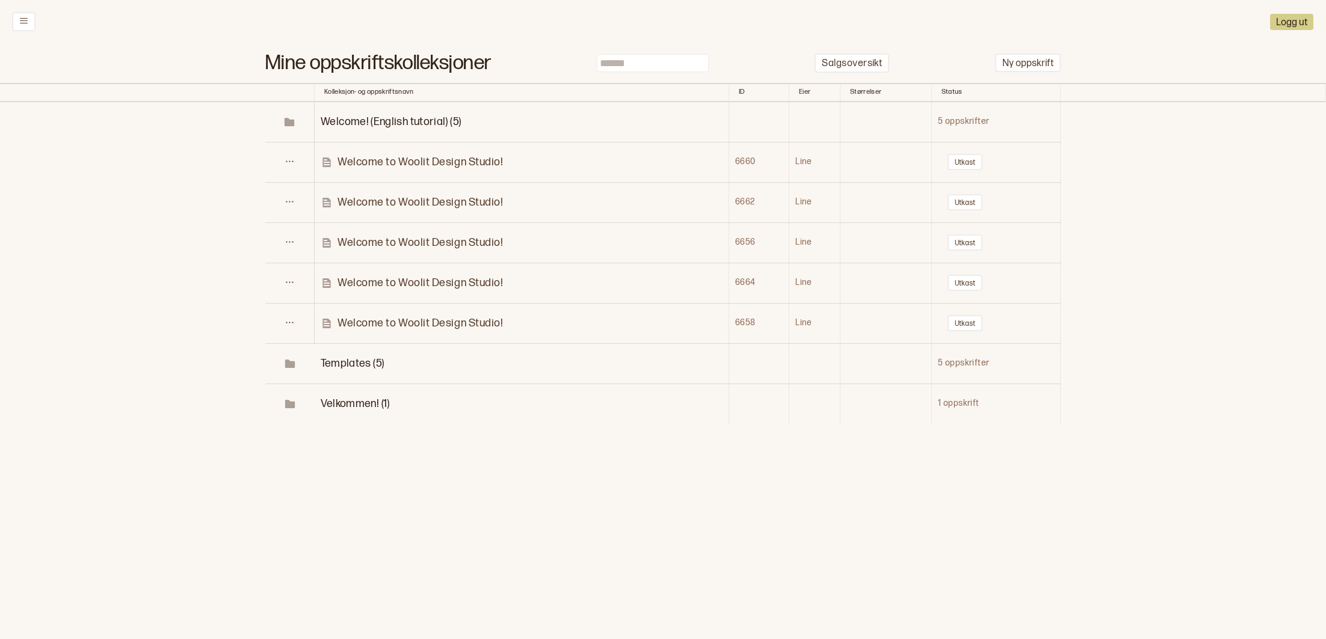
click at [436, 280] on p "Welcome to Woolit Design Studio!" at bounding box center [419, 283] width 165 height 14
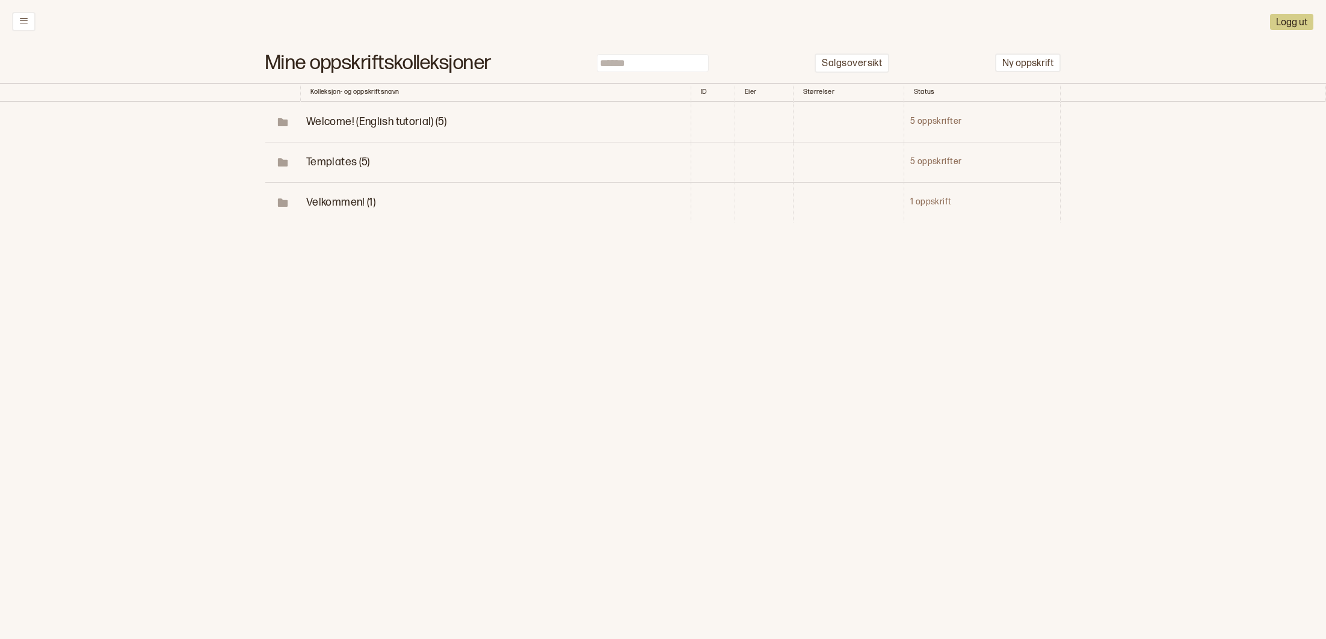
click at [351, 120] on span "Welcome! (English tutorial) (5)" at bounding box center [376, 122] width 140 height 13
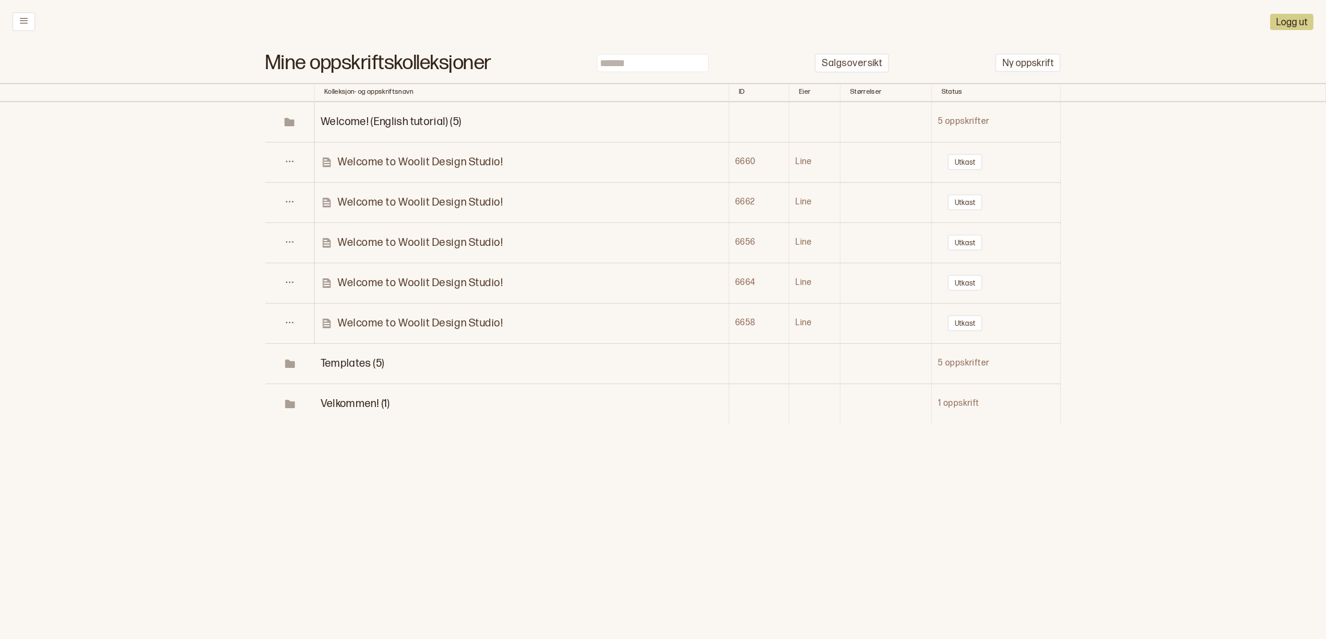
click at [376, 327] on p "Welcome to Woolit Design Studio!" at bounding box center [419, 323] width 165 height 14
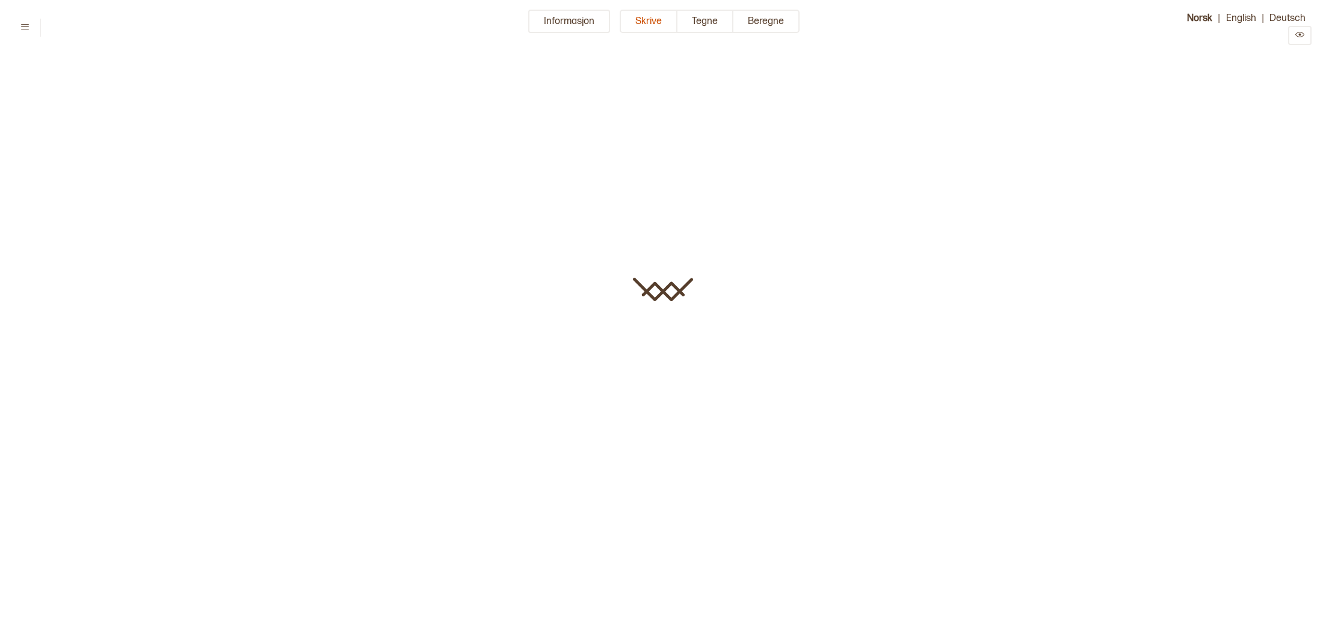
type input "**********"
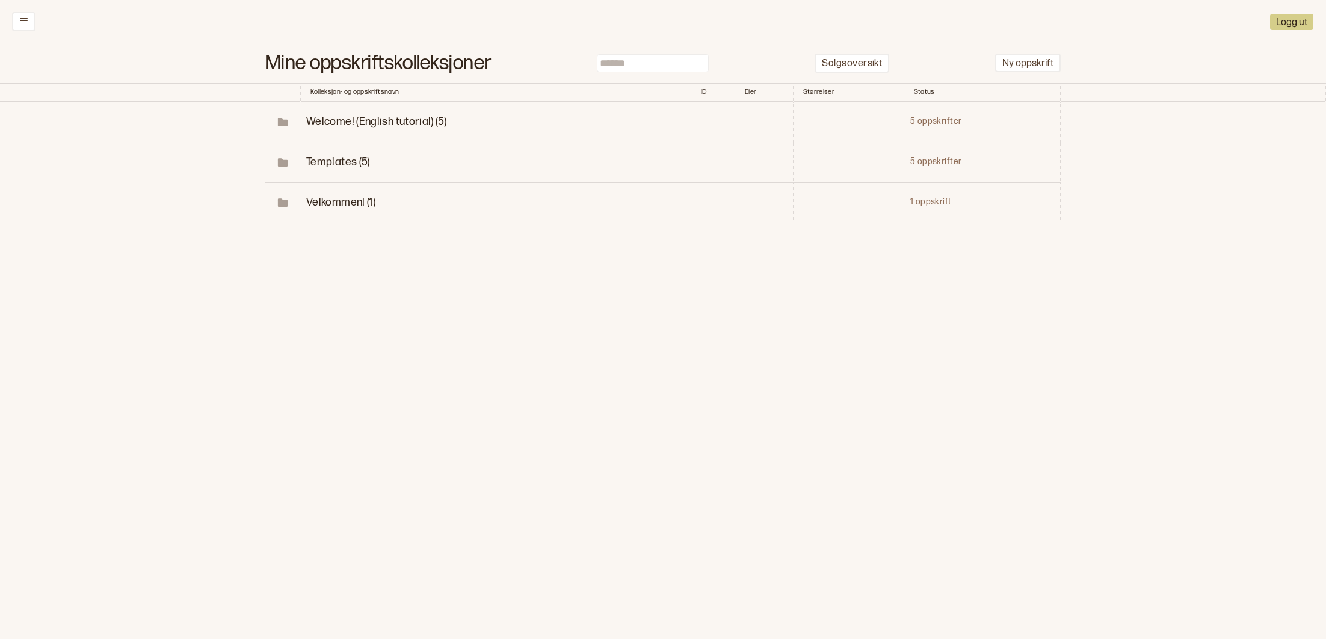
click at [327, 160] on span "Templates (5)" at bounding box center [338, 162] width 64 height 13
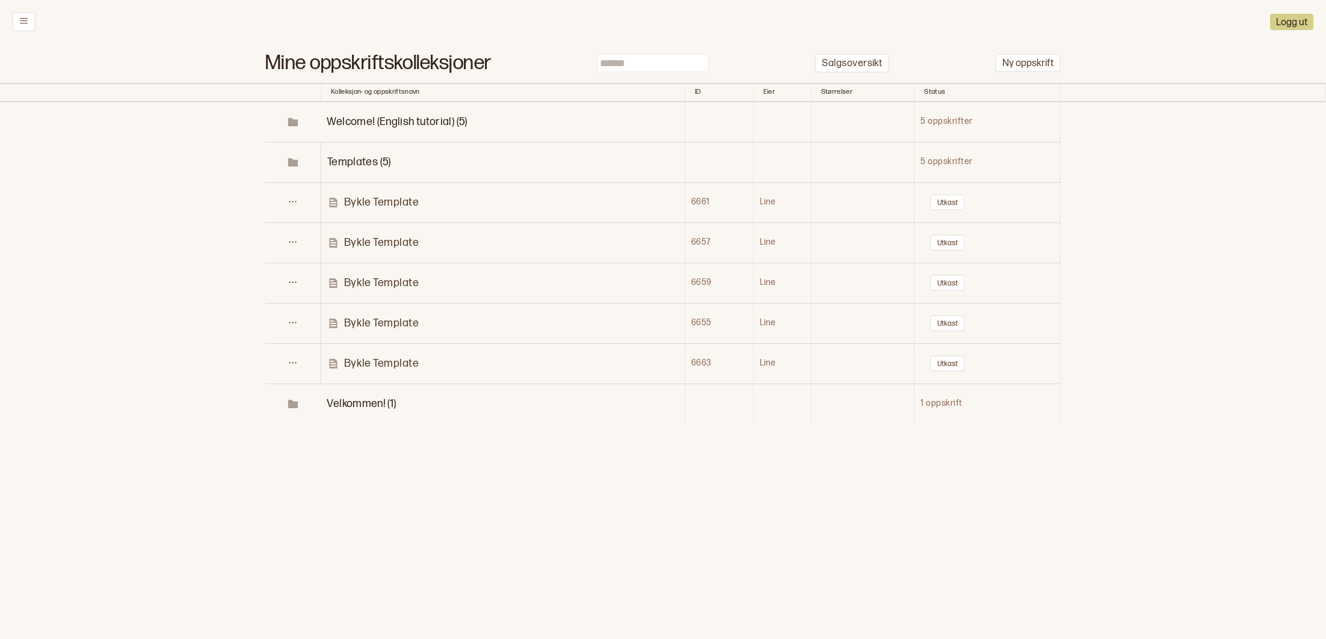
click at [380, 200] on p "Bykle Template" at bounding box center [381, 203] width 75 height 14
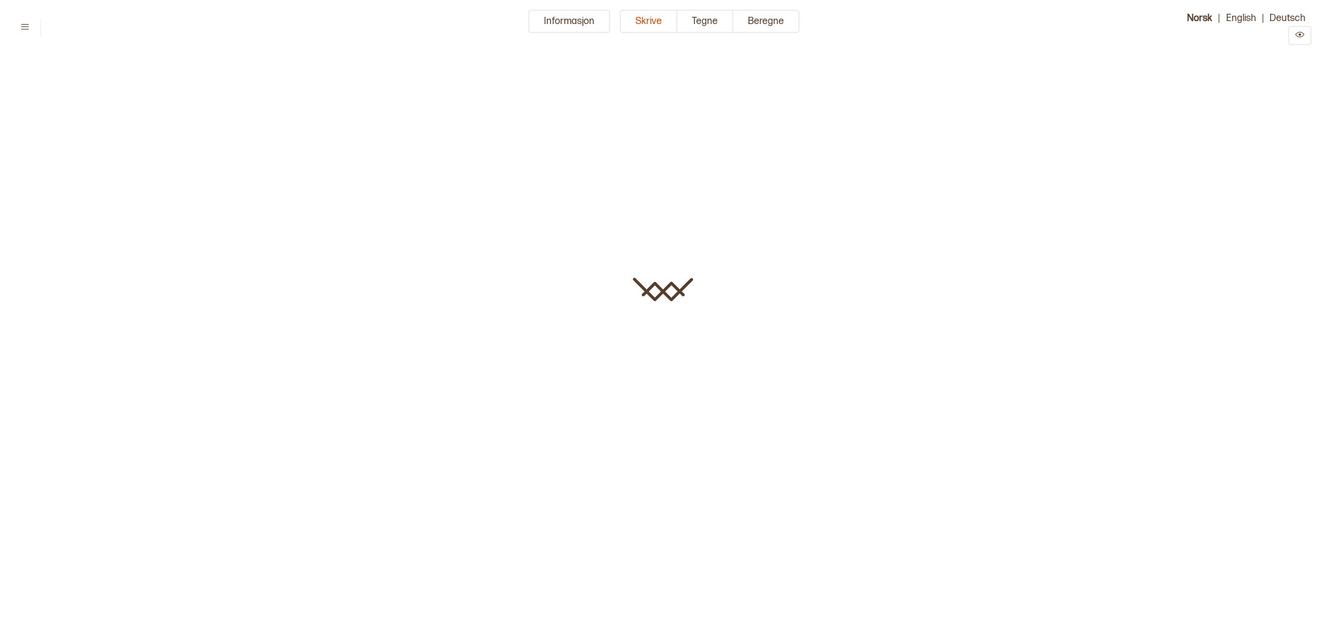
type input "**********"
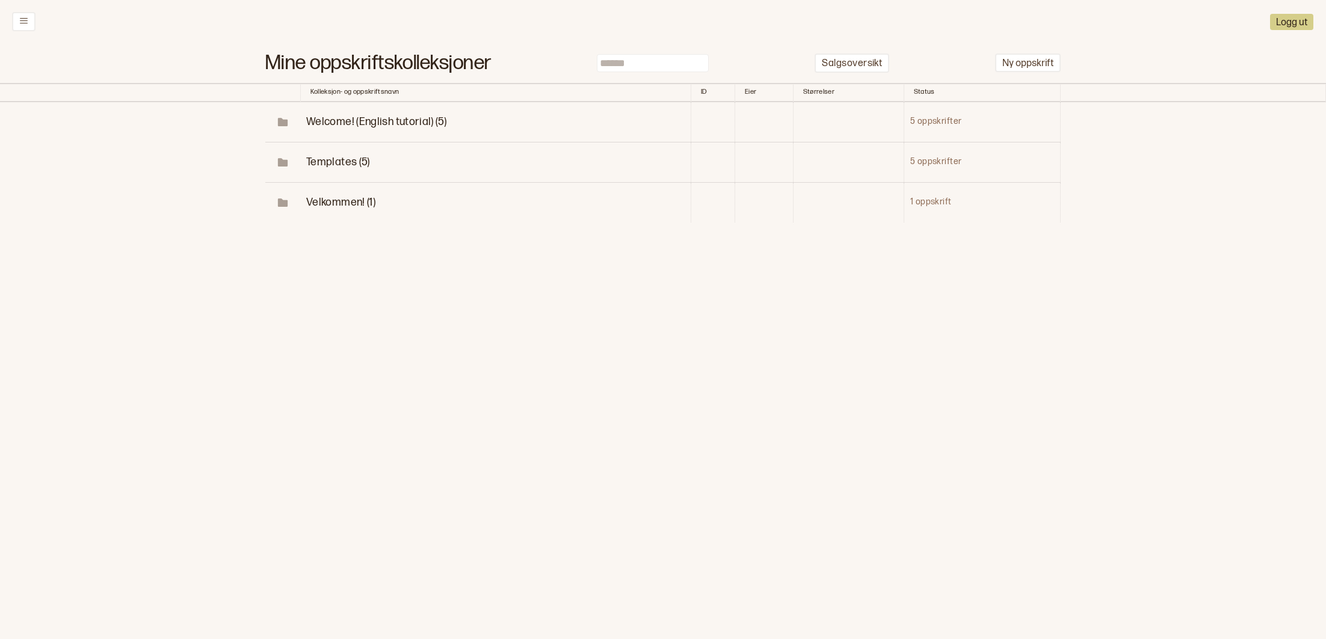
click at [357, 159] on span "Templates (5)" at bounding box center [338, 162] width 64 height 13
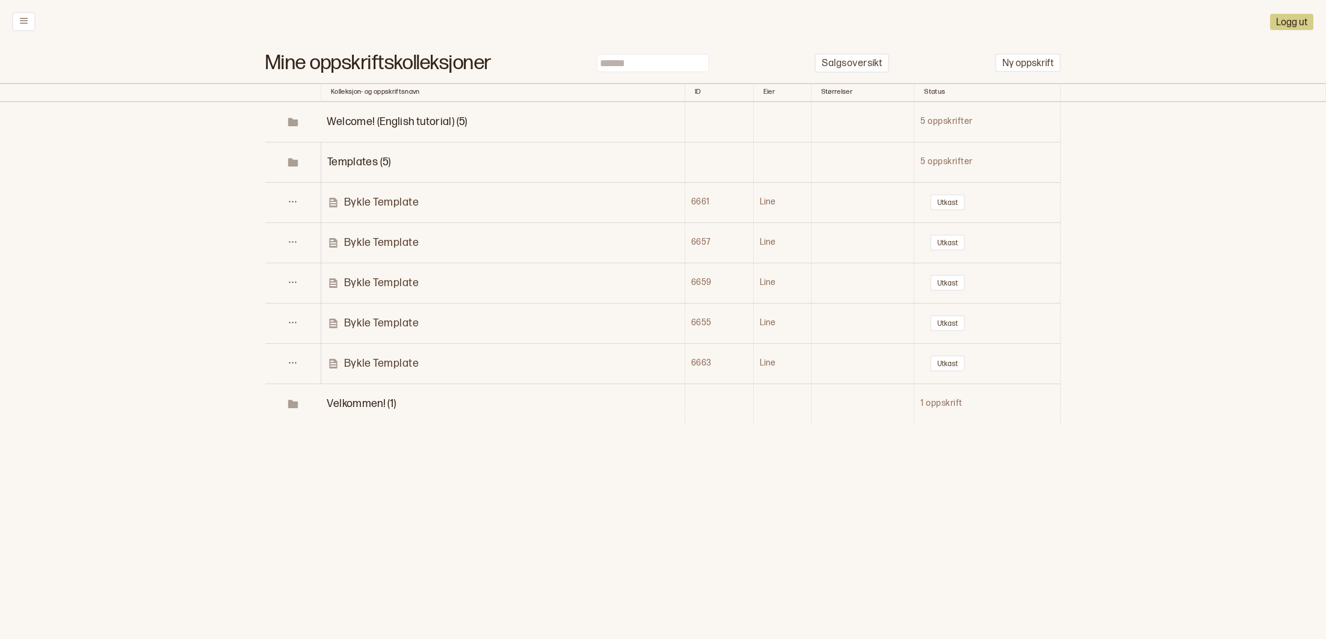
click at [381, 403] on span "Velkommen! (1)" at bounding box center [361, 404] width 69 height 13
click at [369, 405] on span "Velkommen! (1)" at bounding box center [361, 404] width 69 height 13
click at [378, 441] on p "Diagrammer" at bounding box center [375, 444] width 63 height 14
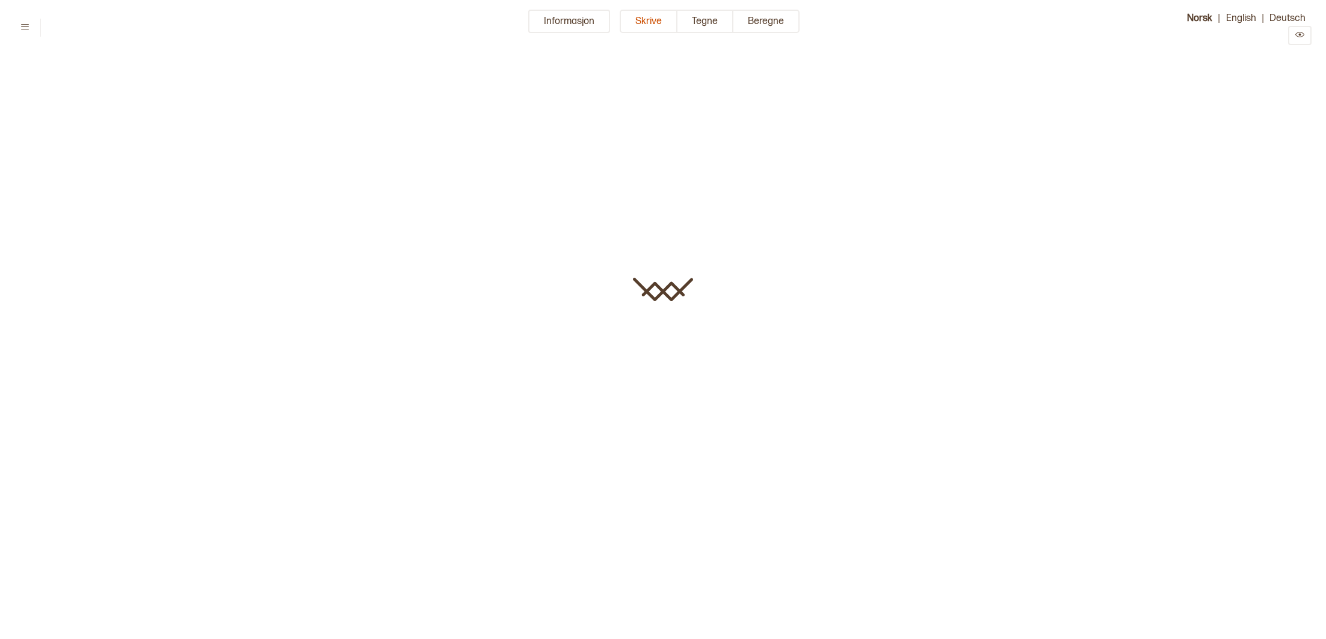
type input "**********"
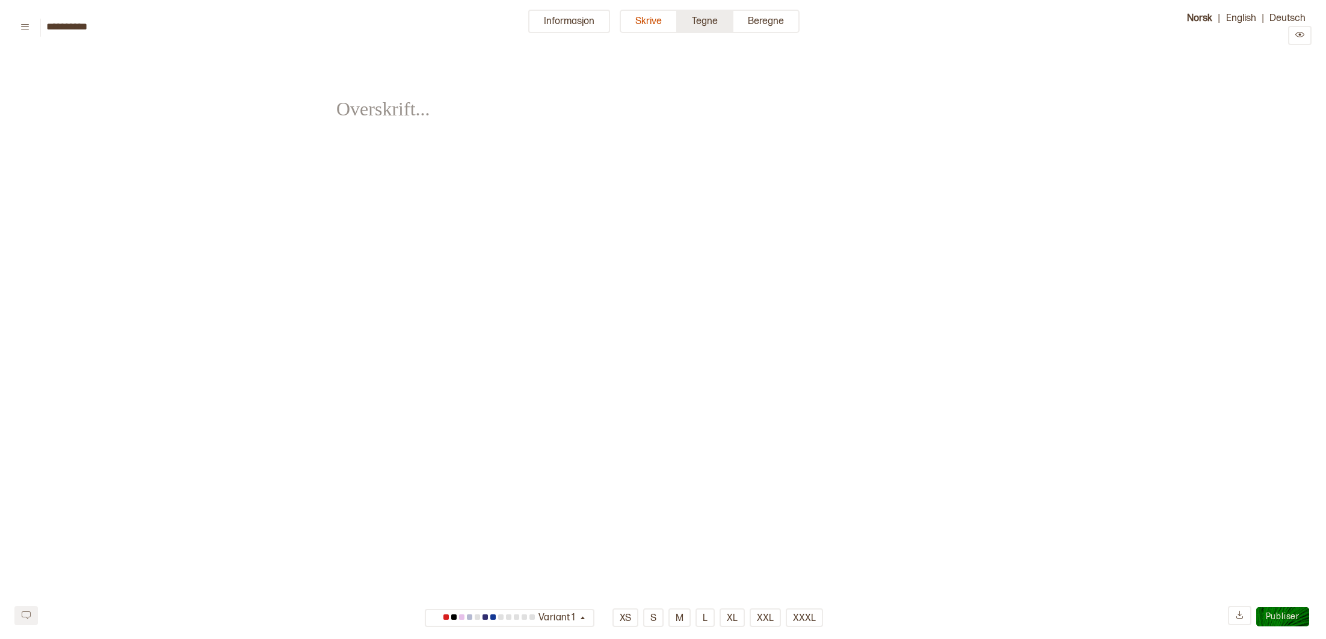
click at [710, 20] on button "Tegne" at bounding box center [705, 21] width 56 height 23
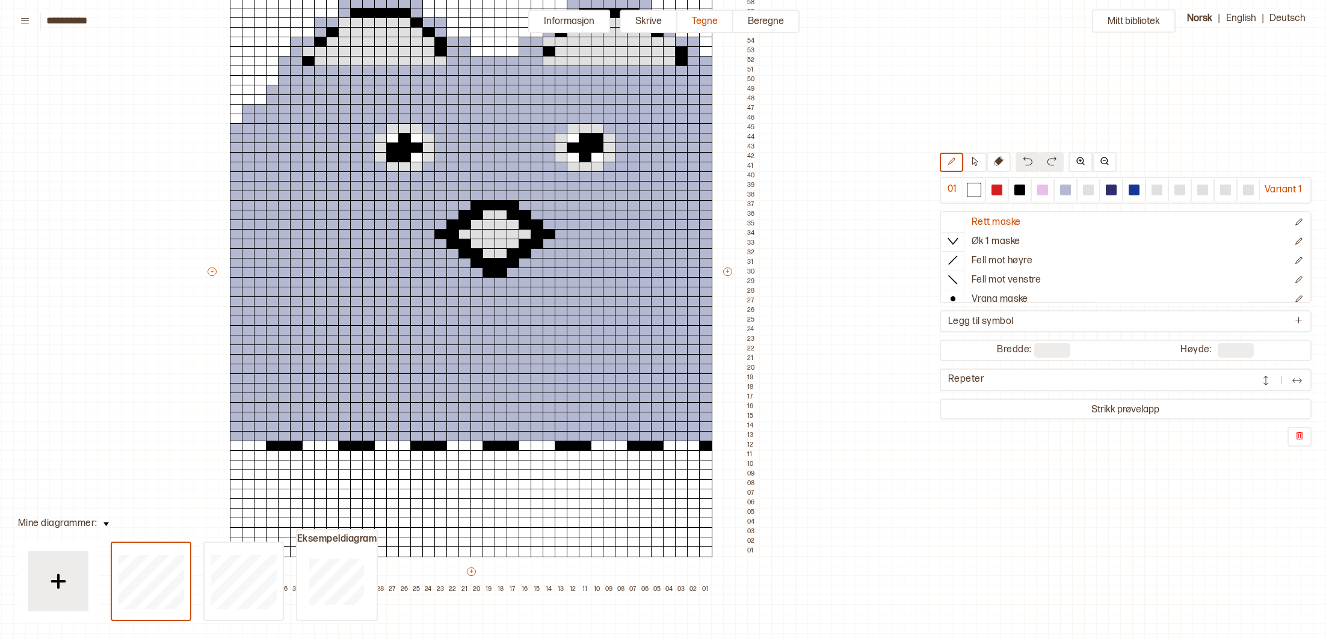
scroll to position [137, 191]
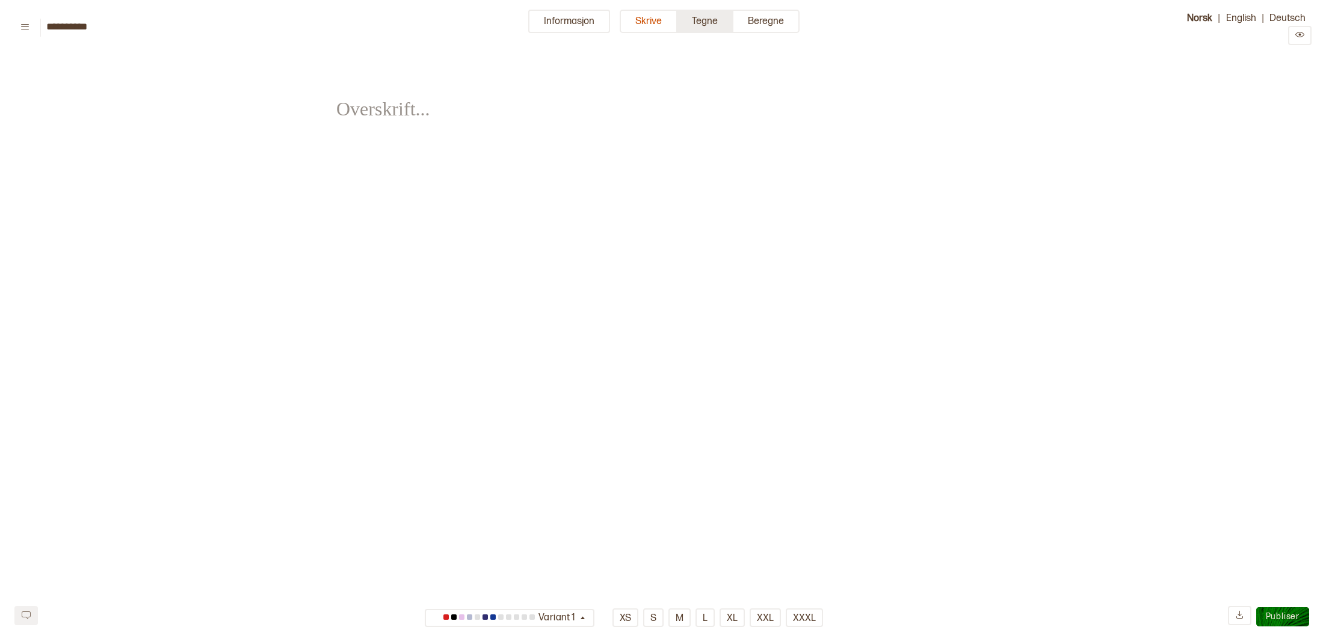
click at [700, 22] on button "Tegne" at bounding box center [705, 21] width 56 height 23
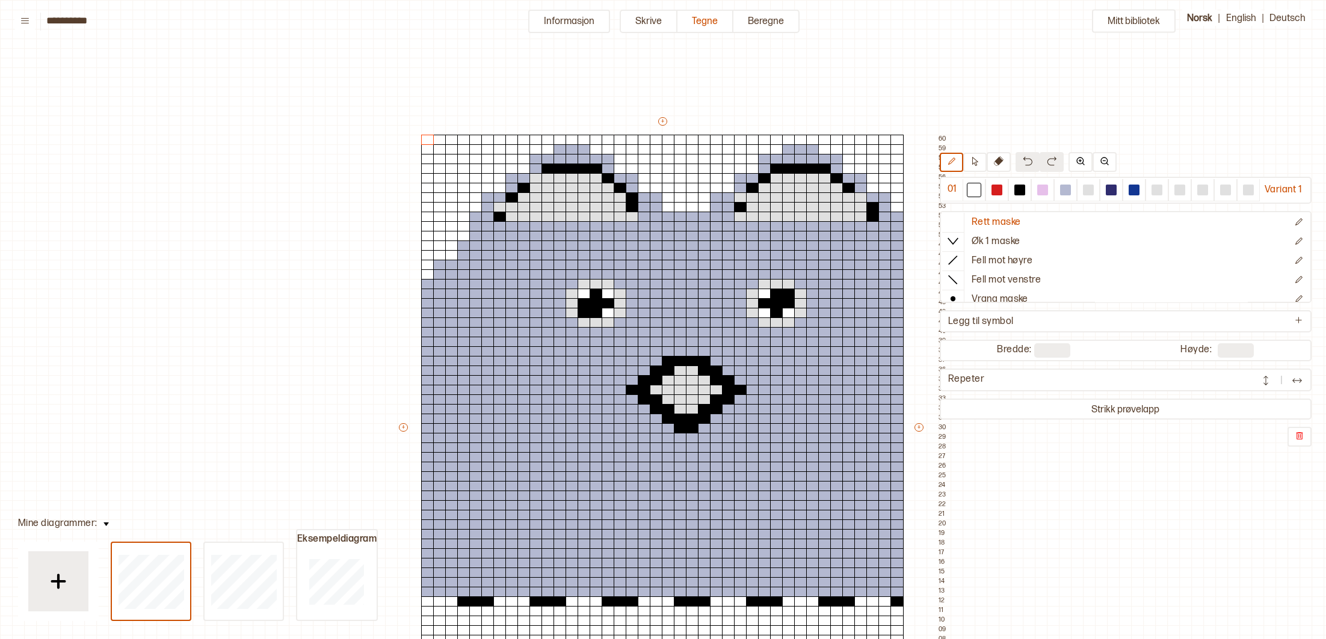
scroll to position [114, 11]
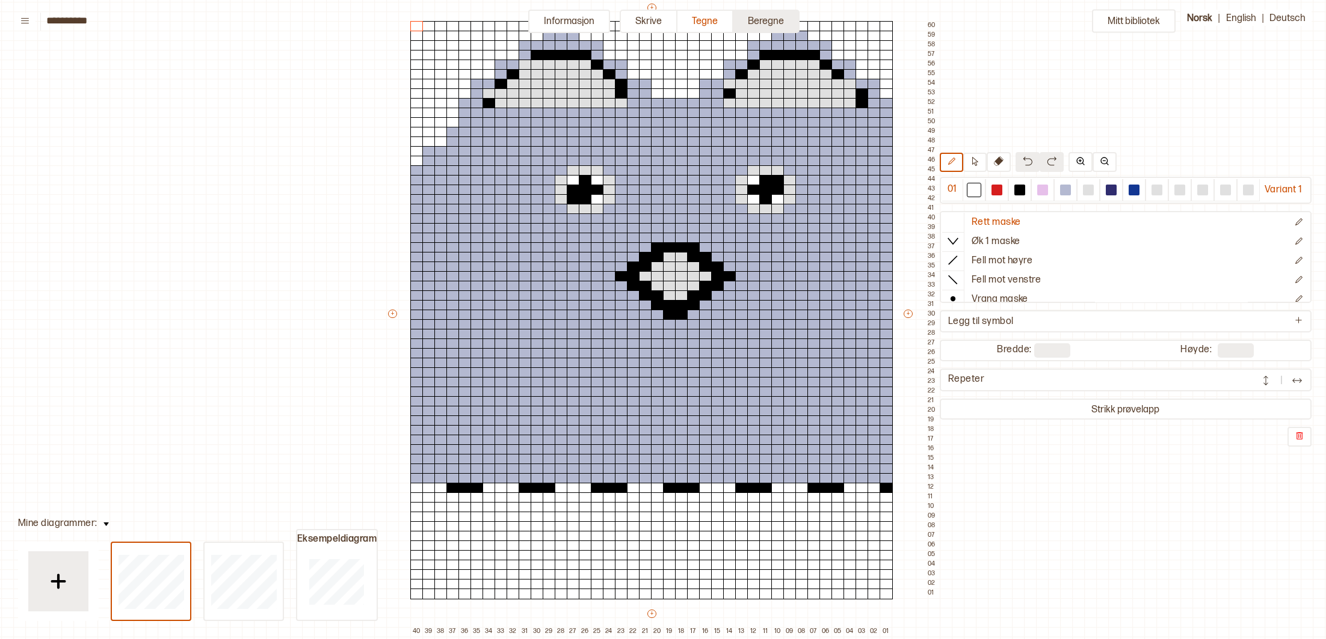
click at [765, 21] on button "Beregne" at bounding box center [766, 21] width 66 height 23
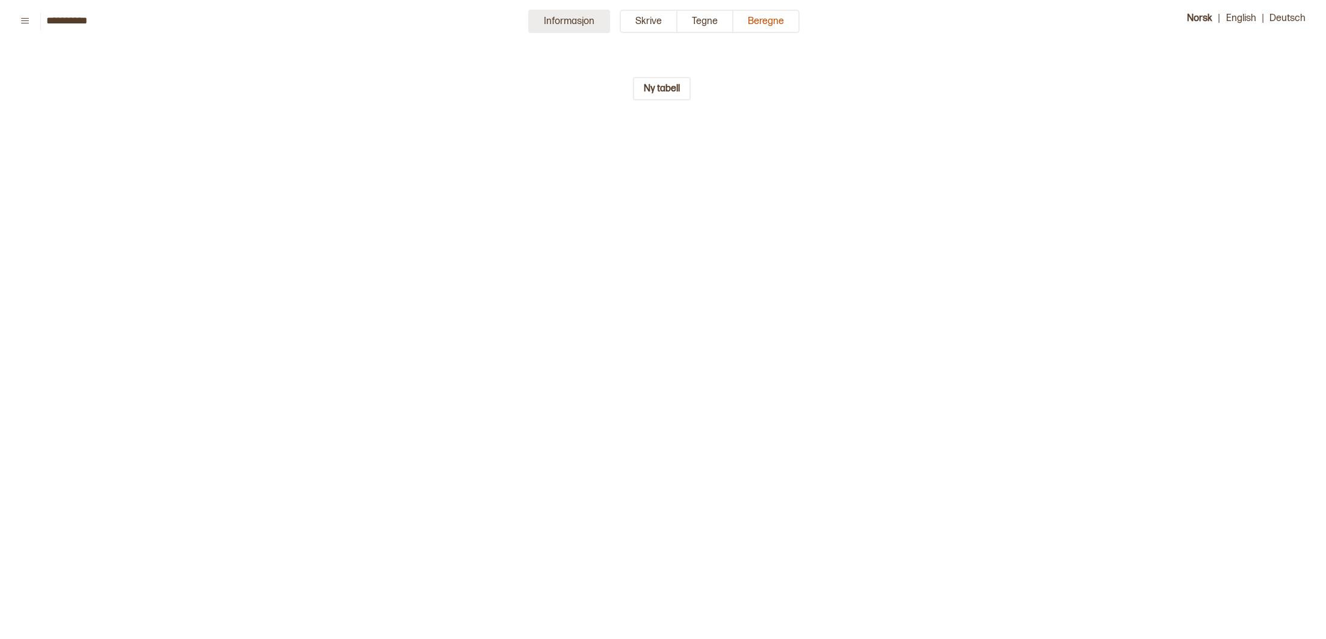
click at [559, 25] on button "Informasjon" at bounding box center [569, 21] width 82 height 23
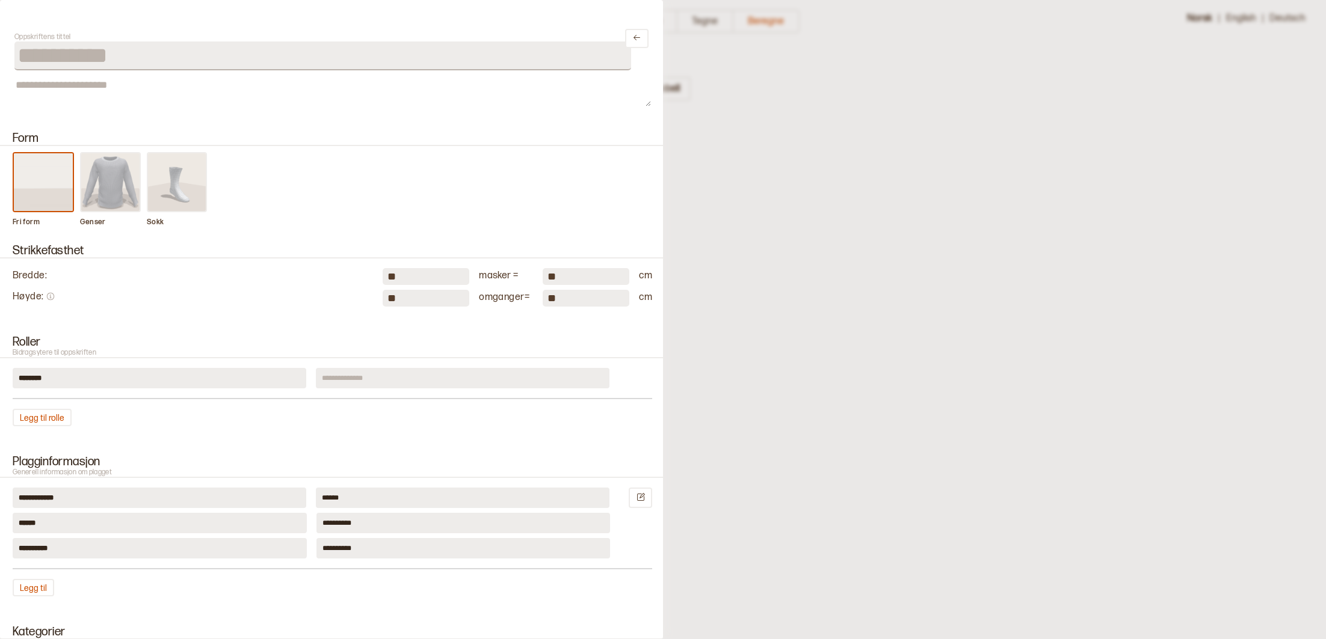
click at [743, 77] on div at bounding box center [663, 319] width 1326 height 639
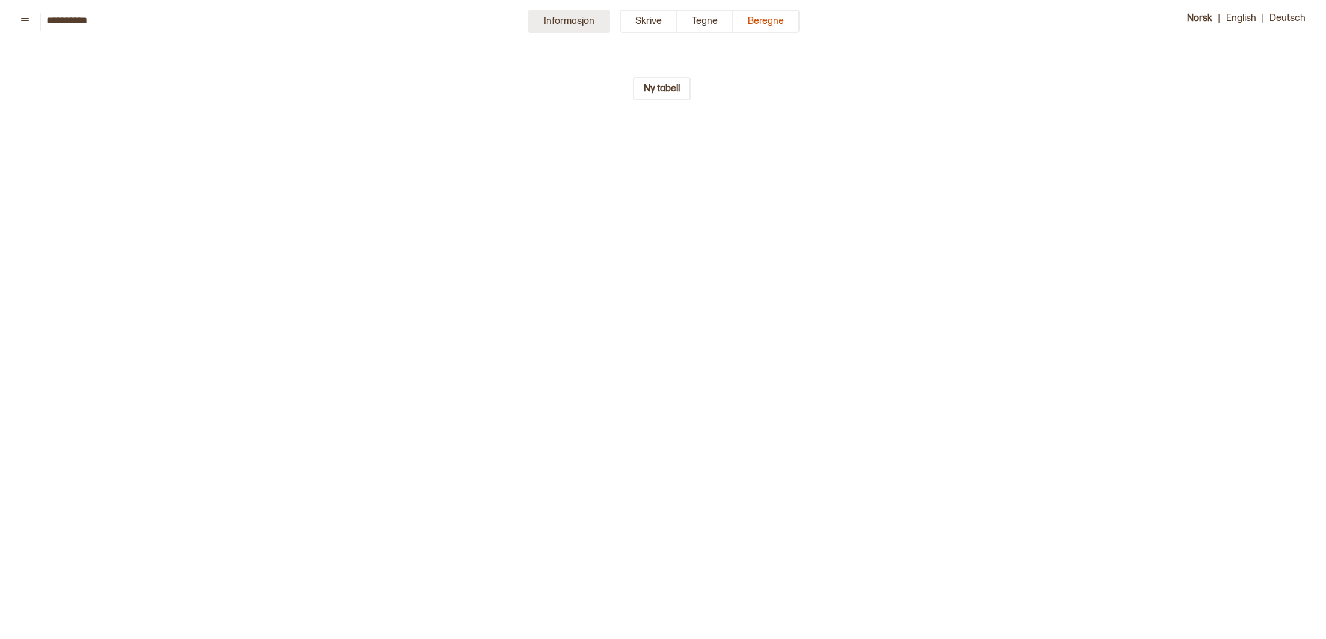
click at [548, 25] on button "Informasjon" at bounding box center [569, 21] width 82 height 23
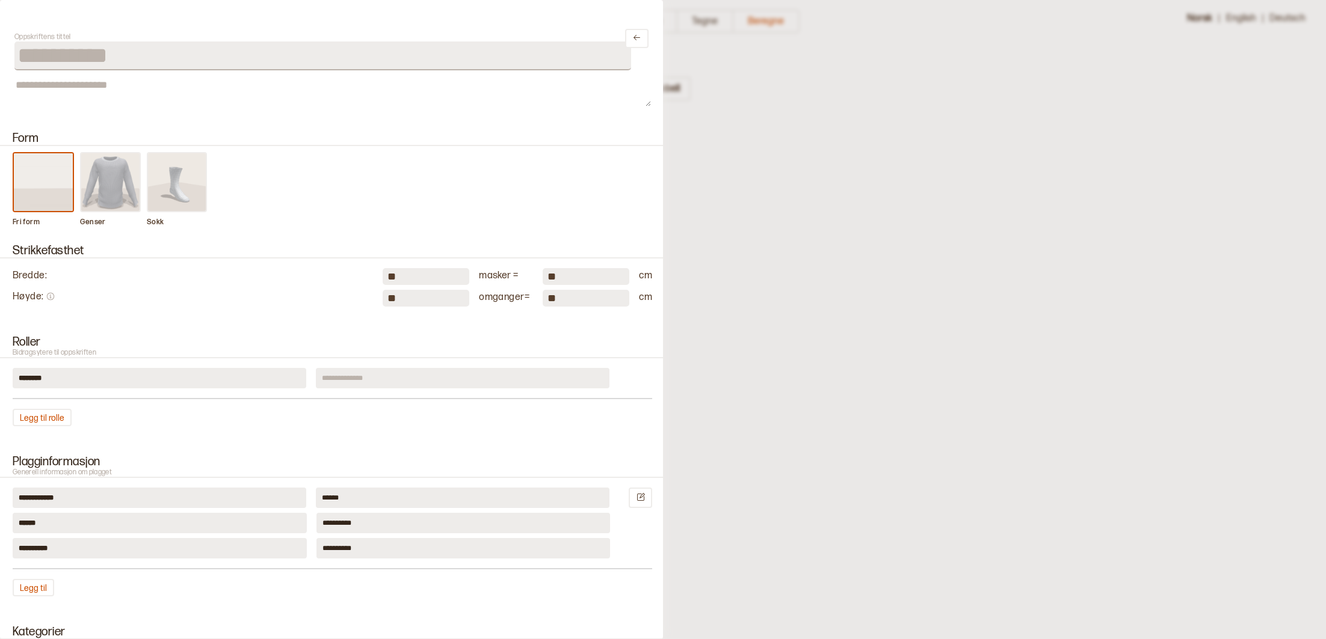
click at [760, 192] on div at bounding box center [663, 319] width 1326 height 639
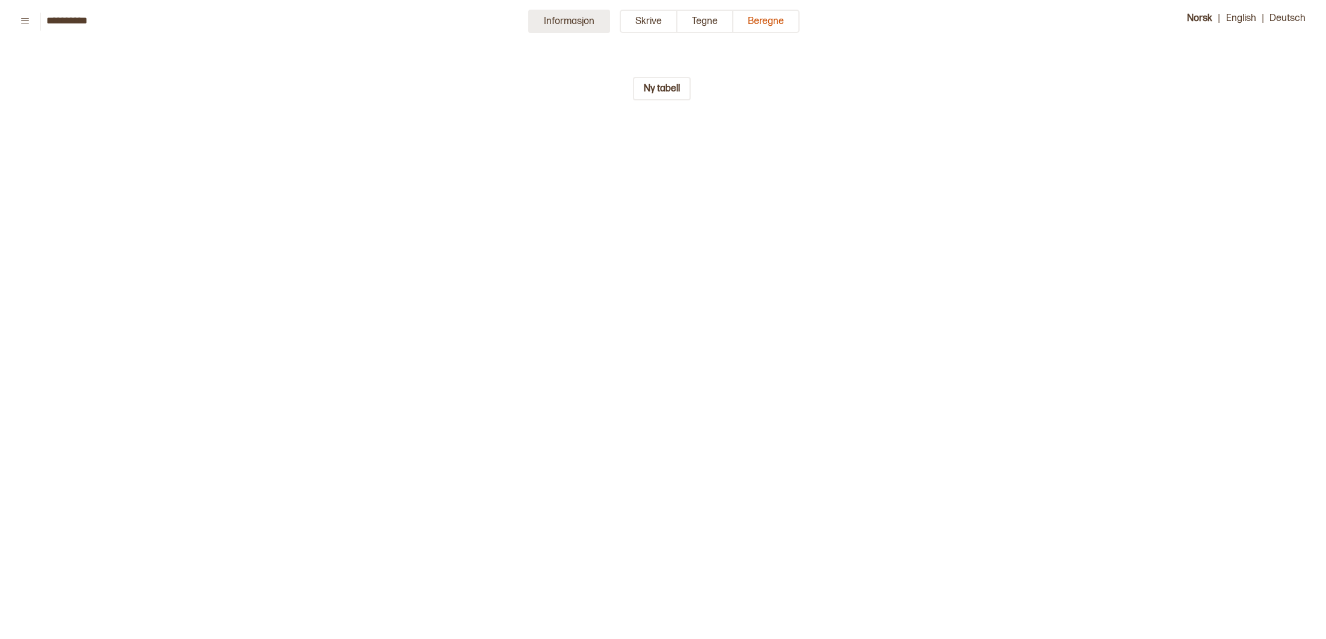
click at [581, 21] on button "Informasjon" at bounding box center [569, 21] width 82 height 23
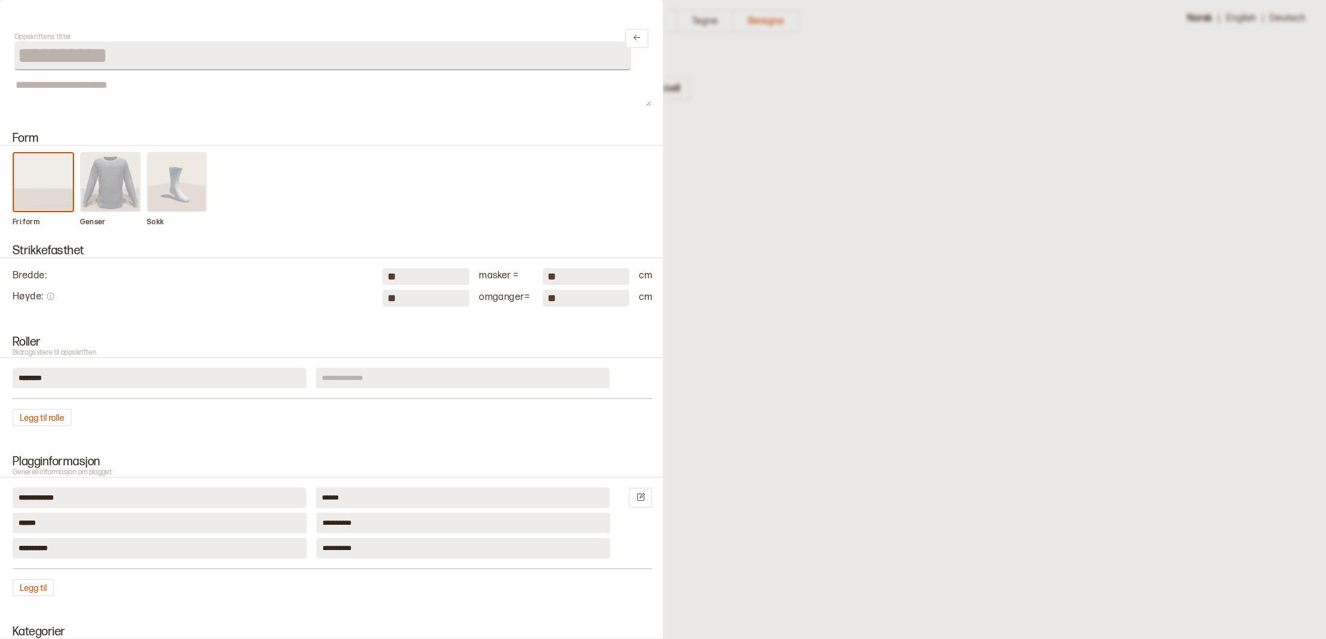
drag, startPoint x: 763, startPoint y: 61, endPoint x: 710, endPoint y: 48, distance: 55.2
click at [749, 59] on div at bounding box center [663, 319] width 1326 height 639
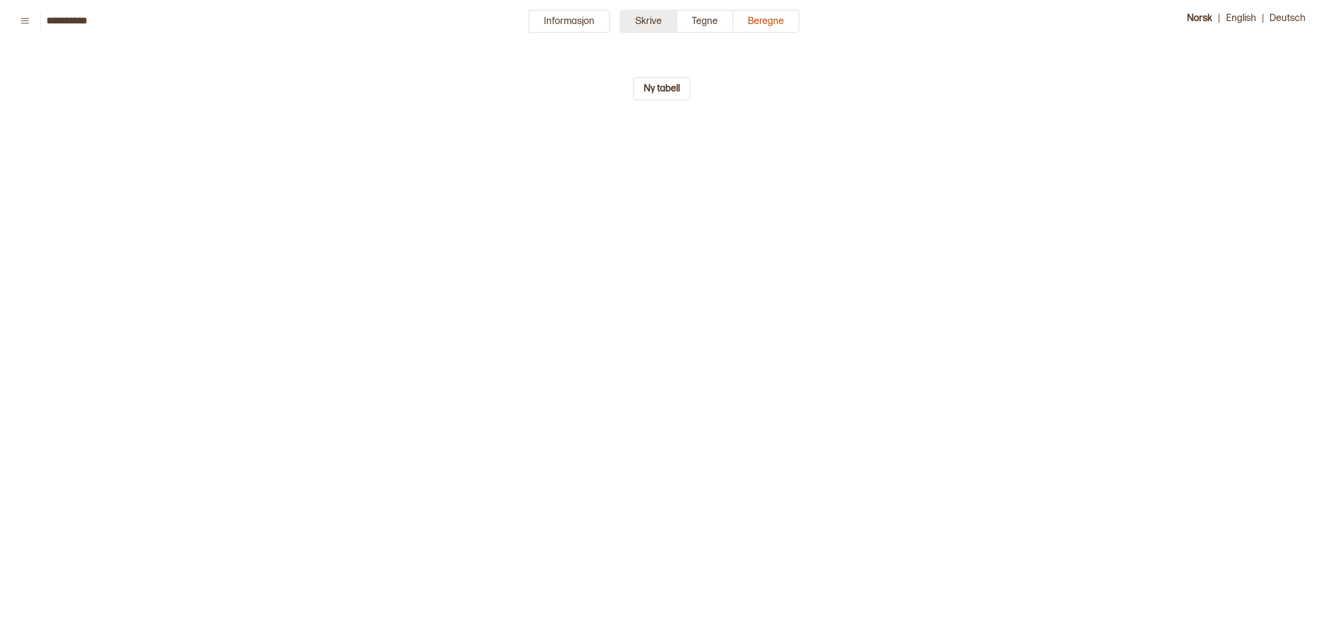
click at [646, 25] on button "Skrive" at bounding box center [649, 21] width 58 height 23
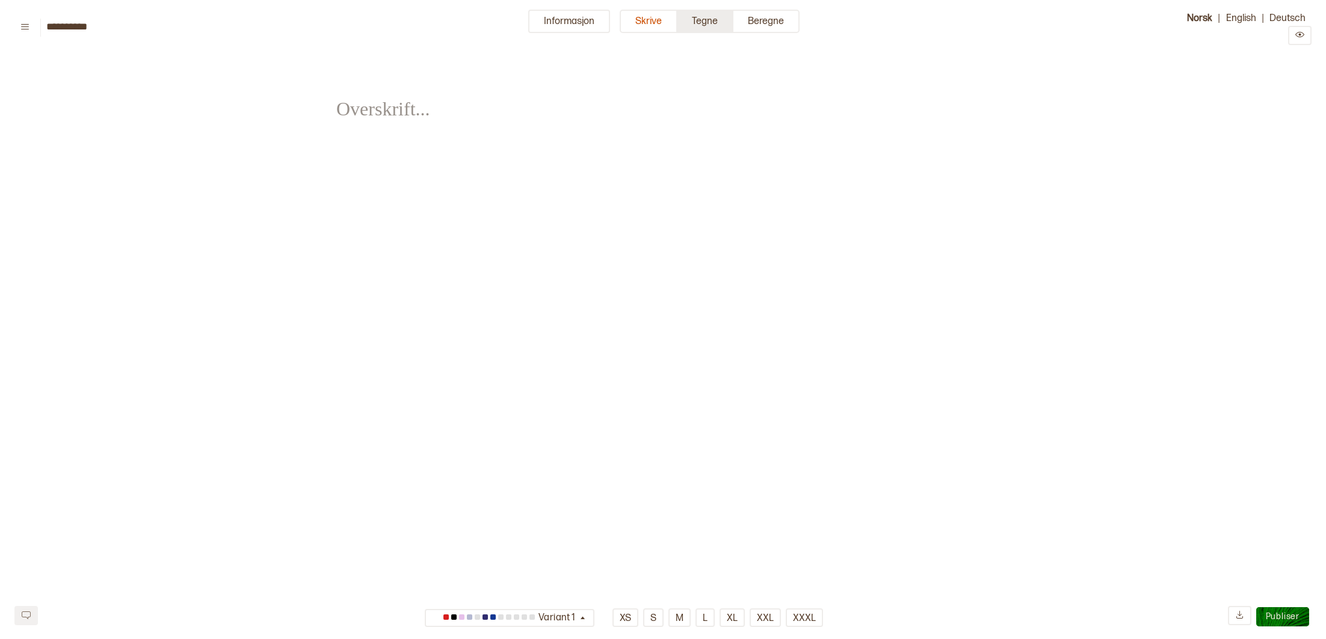
click at [704, 23] on button "Tegne" at bounding box center [705, 21] width 56 height 23
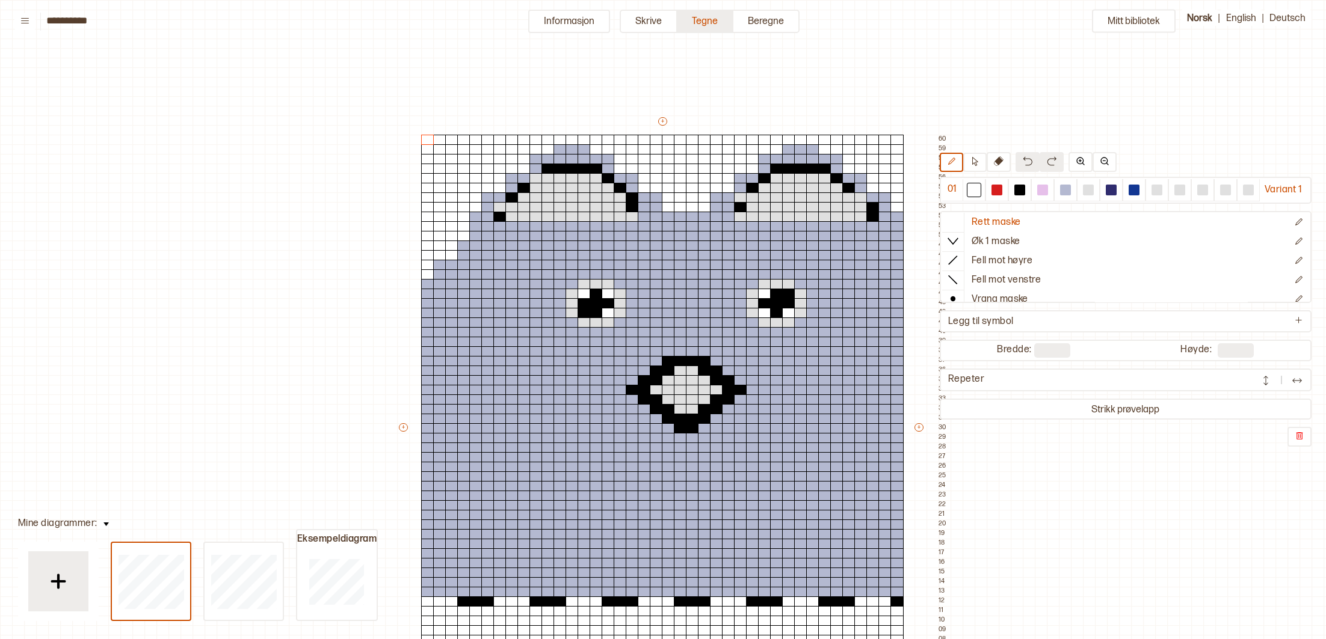
scroll to position [114, 11]
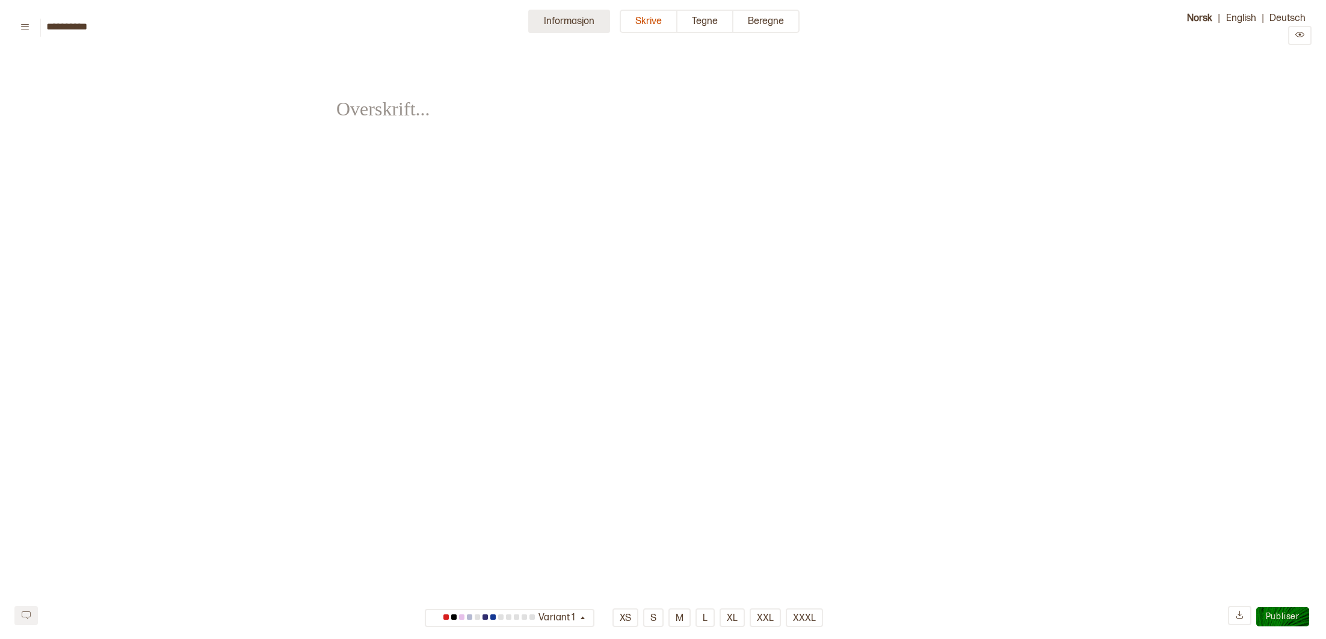
click at [558, 25] on button "Informasjon" at bounding box center [569, 21] width 82 height 23
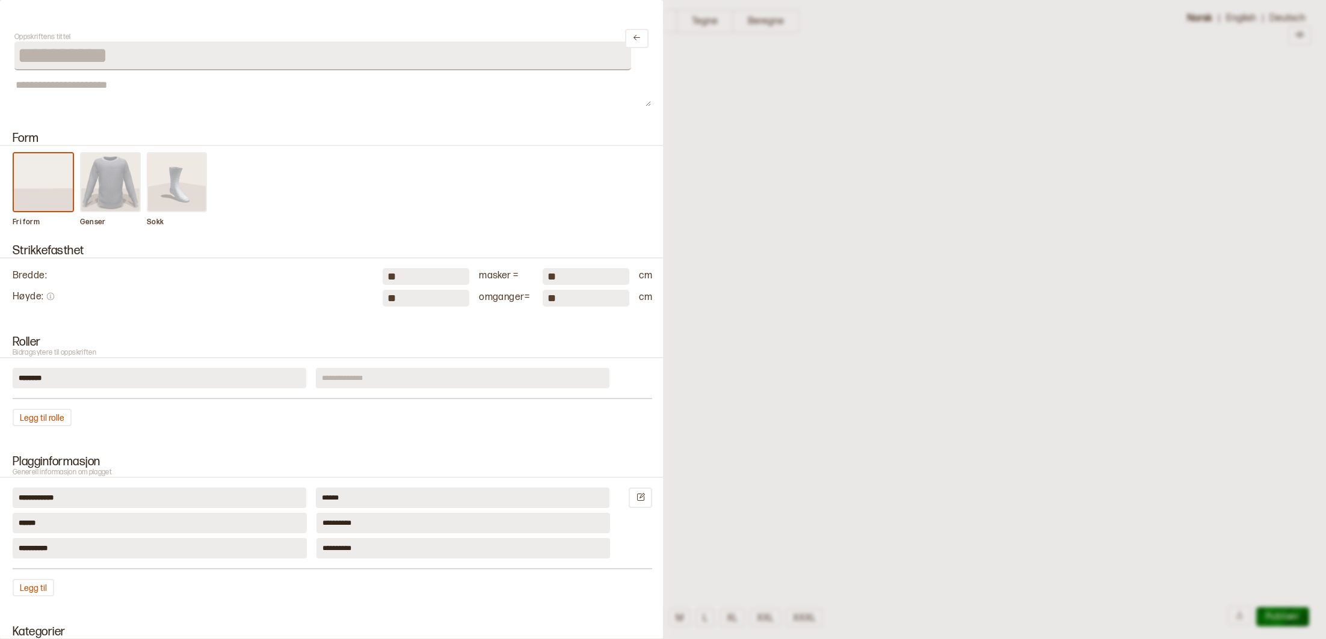
drag, startPoint x: 693, startPoint y: 126, endPoint x: 682, endPoint y: 121, distance: 12.4
click at [693, 125] on div at bounding box center [663, 319] width 1326 height 639
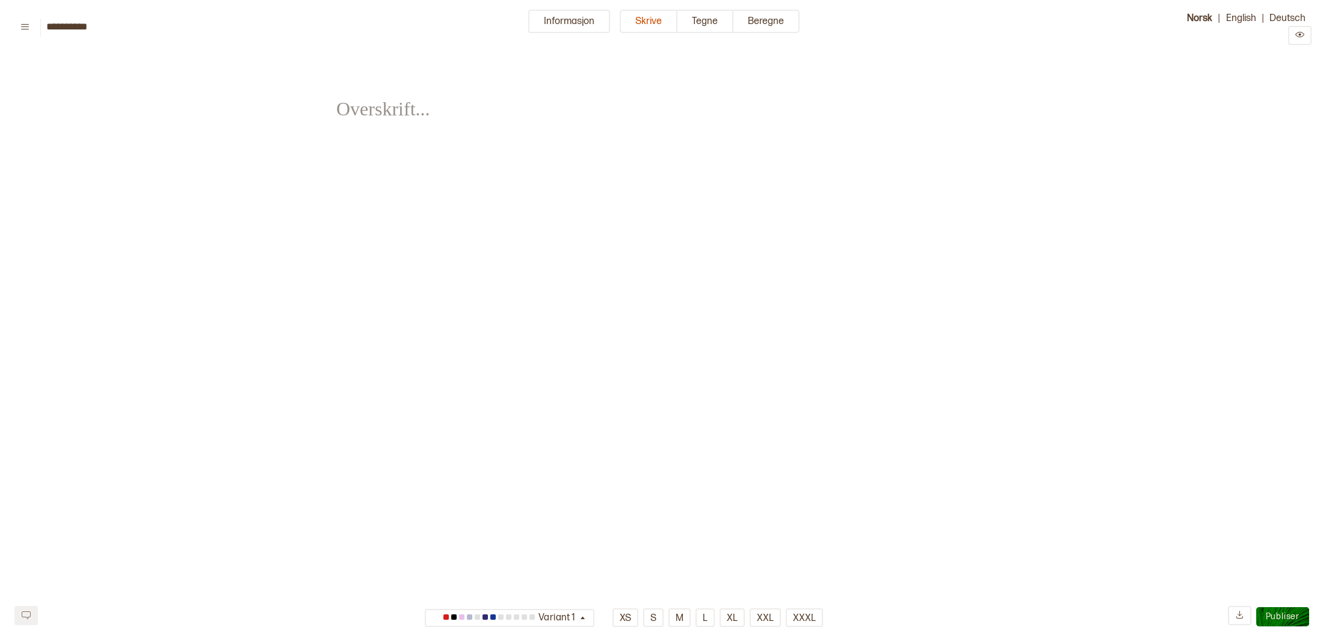
click at [25, 25] on icon at bounding box center [24, 26] width 9 height 9
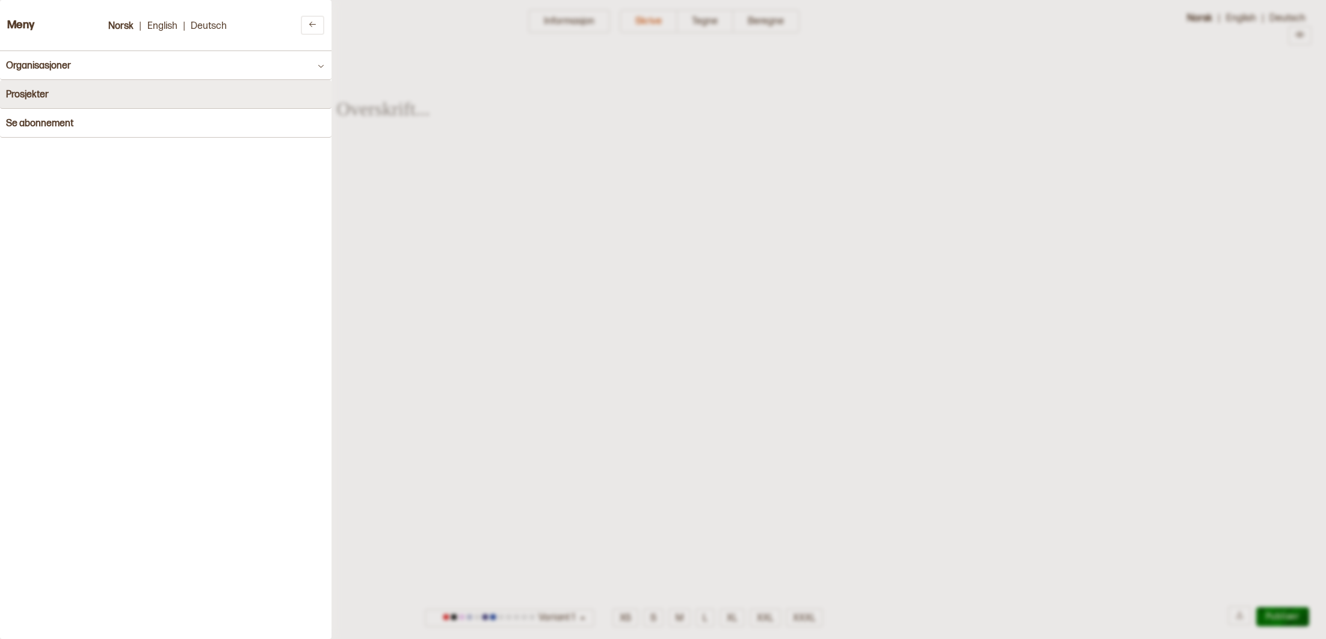
click at [44, 94] on h4 "Prosjekter" at bounding box center [27, 94] width 43 height 11
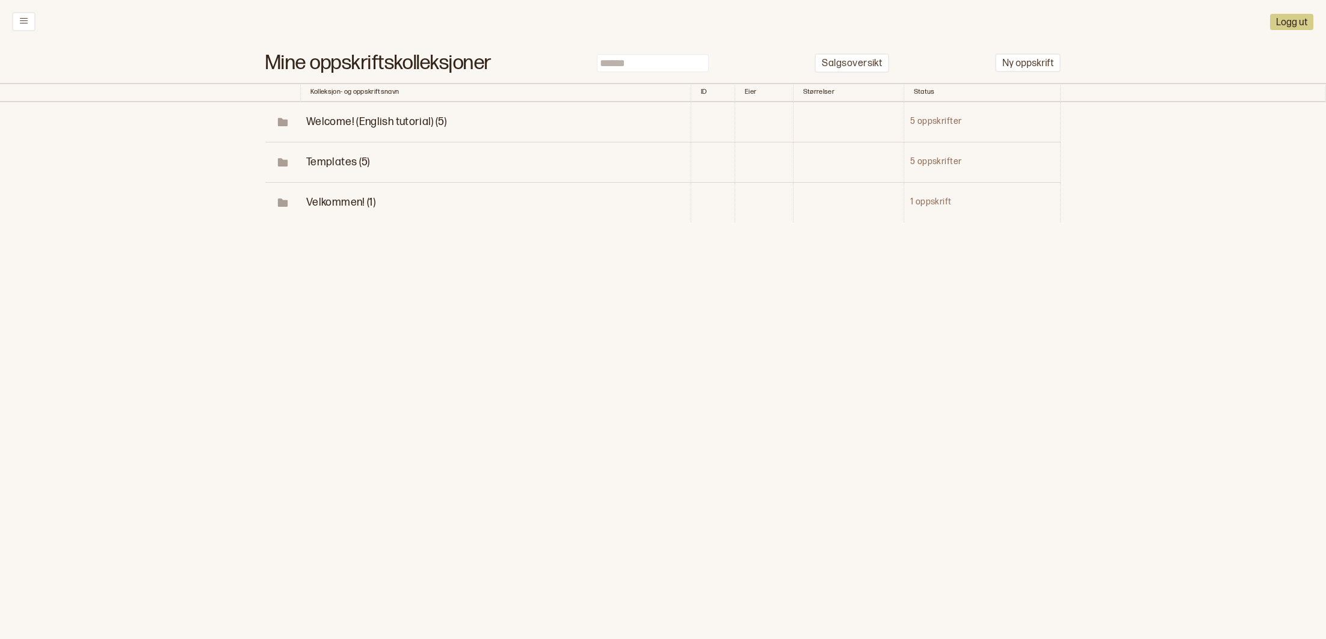
click at [374, 116] on span "Welcome! (English tutorial) (5)" at bounding box center [376, 122] width 140 height 13
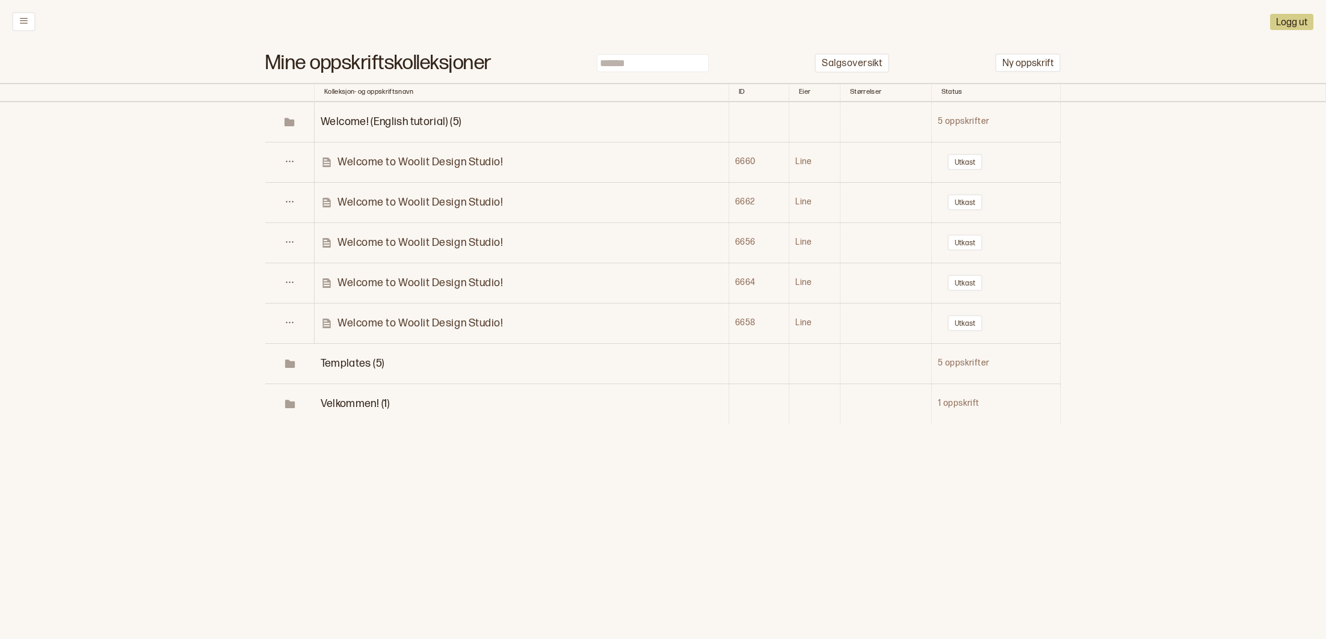
click at [390, 324] on p "Welcome to Woolit Design Studio!" at bounding box center [419, 323] width 165 height 14
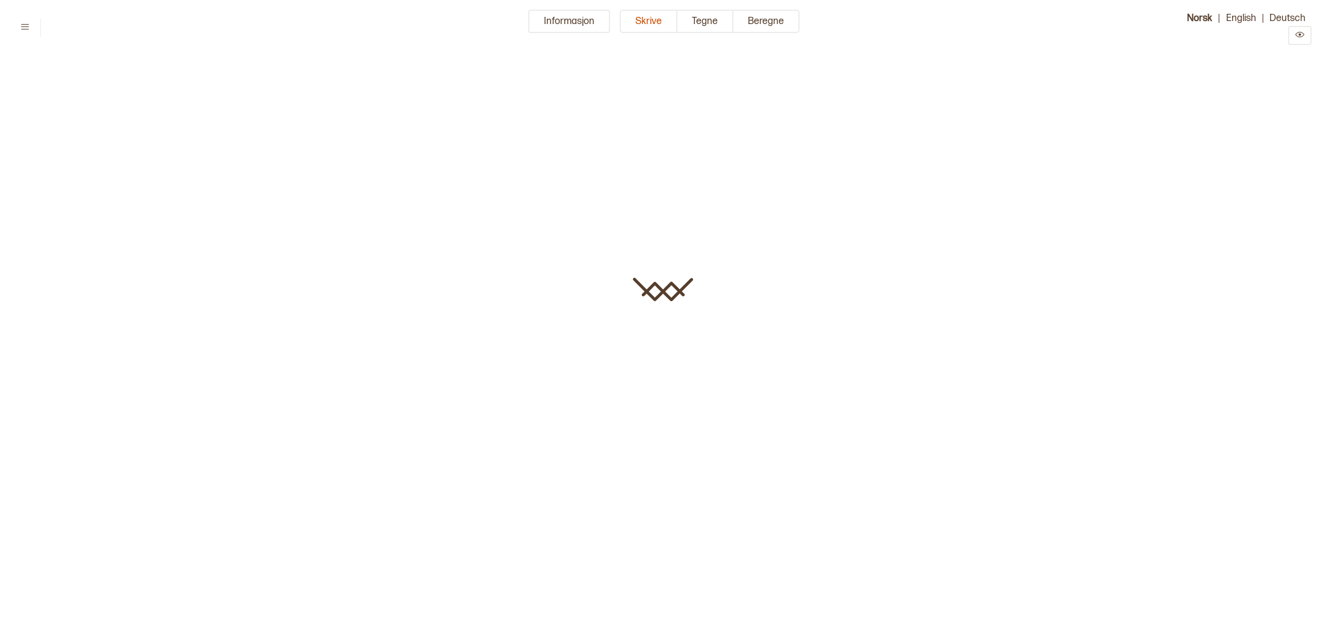
type input "**********"
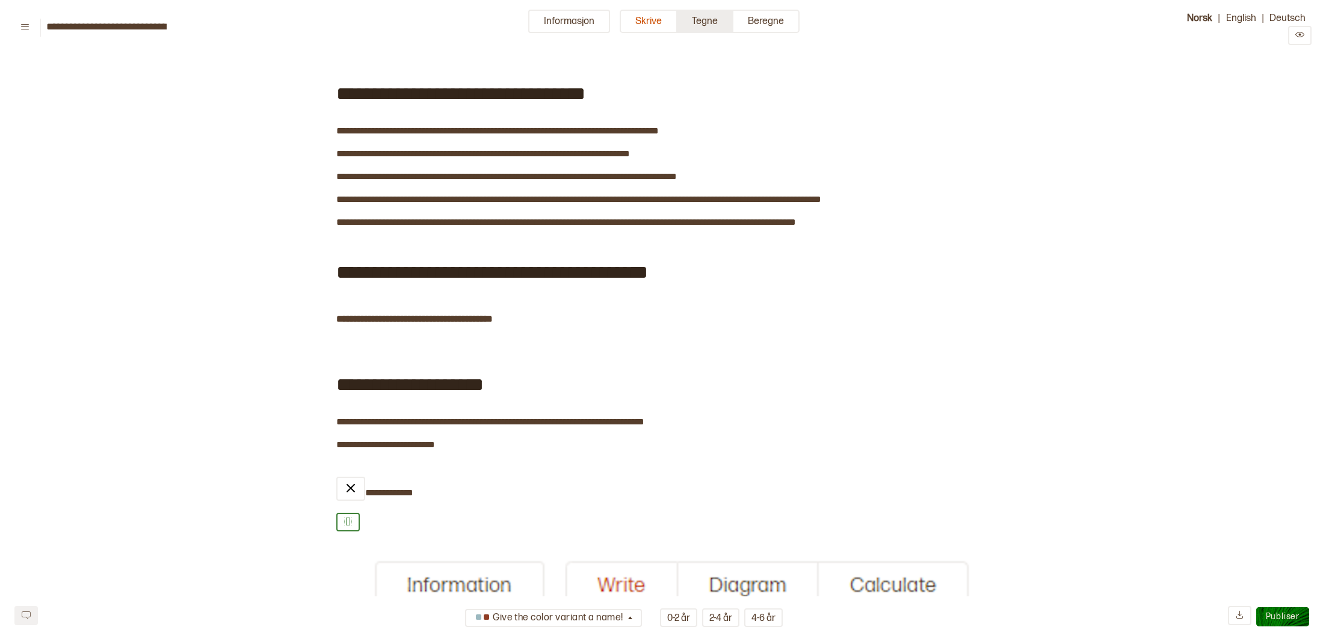
click at [714, 21] on button "Tegne" at bounding box center [705, 21] width 56 height 23
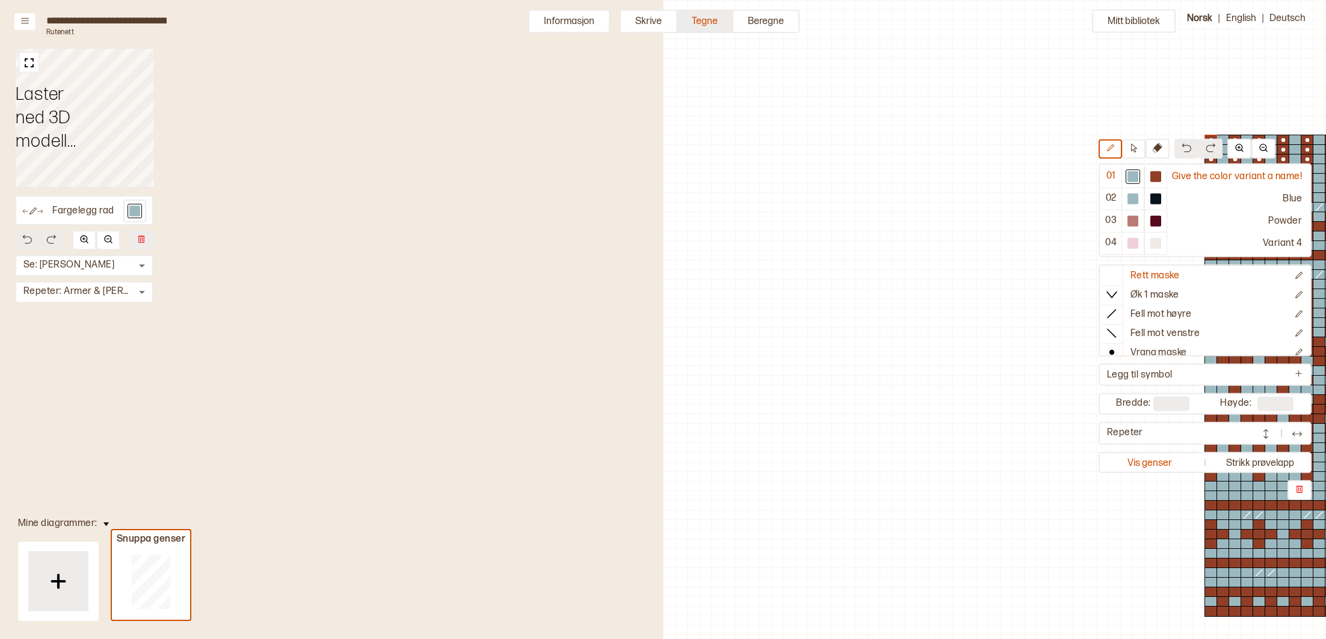
scroll to position [66, 511]
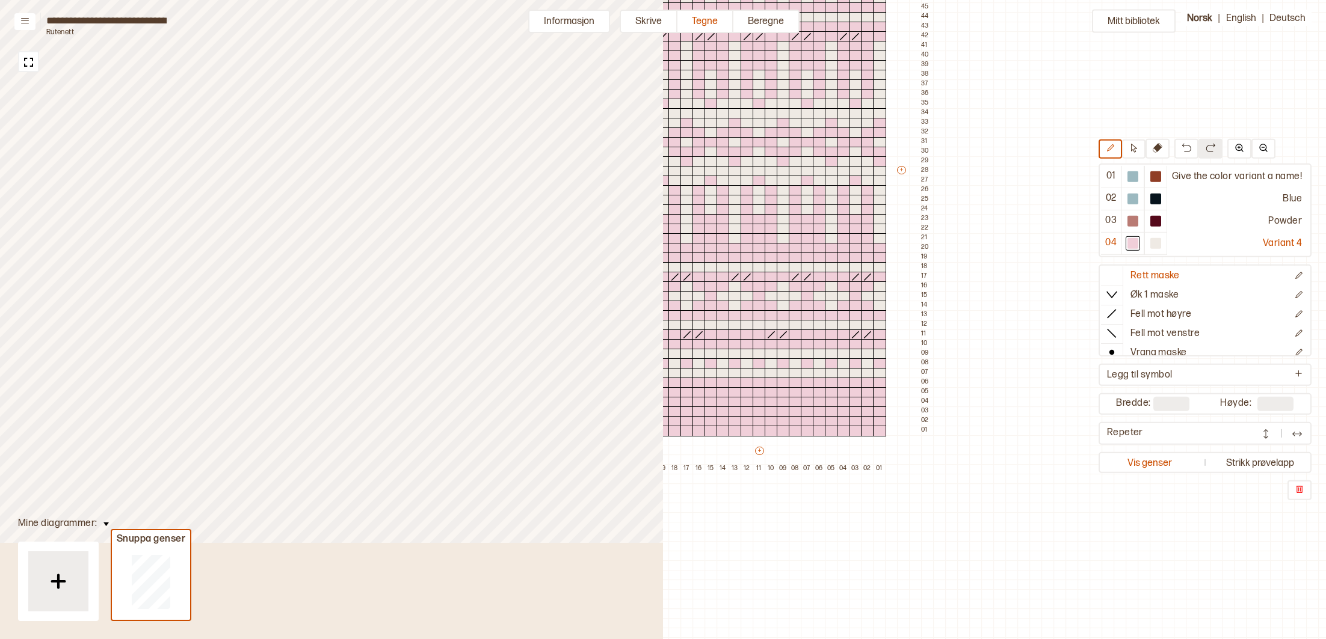
scroll to position [238, 577]
drag, startPoint x: 881, startPoint y: 435, endPoint x: 881, endPoint y: 445, distance: 10.2
click at [881, 445] on div "+ + + + 21 20 19 18 17 16 15 14 13 12 11 10 09 08 07 06 05 04 03 02 01 56 55 54…" at bounding box center [765, 175] width 325 height 597
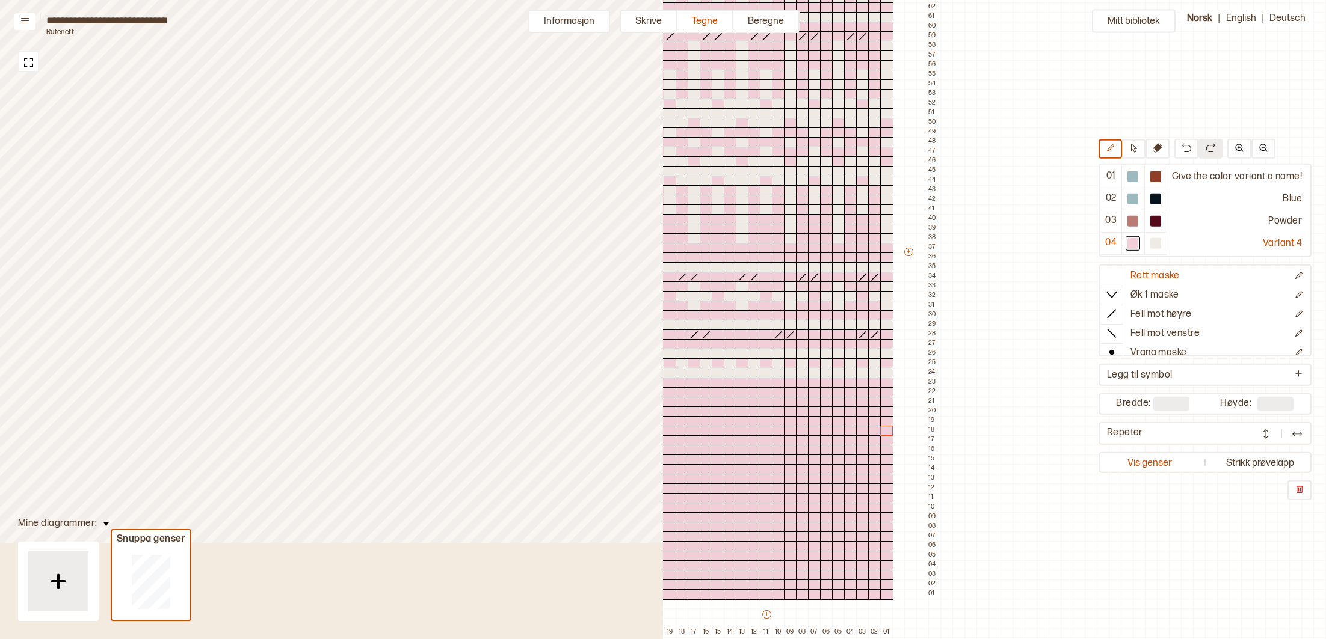
scroll to position [238, 565]
click at [27, 63] on img at bounding box center [28, 62] width 15 height 15
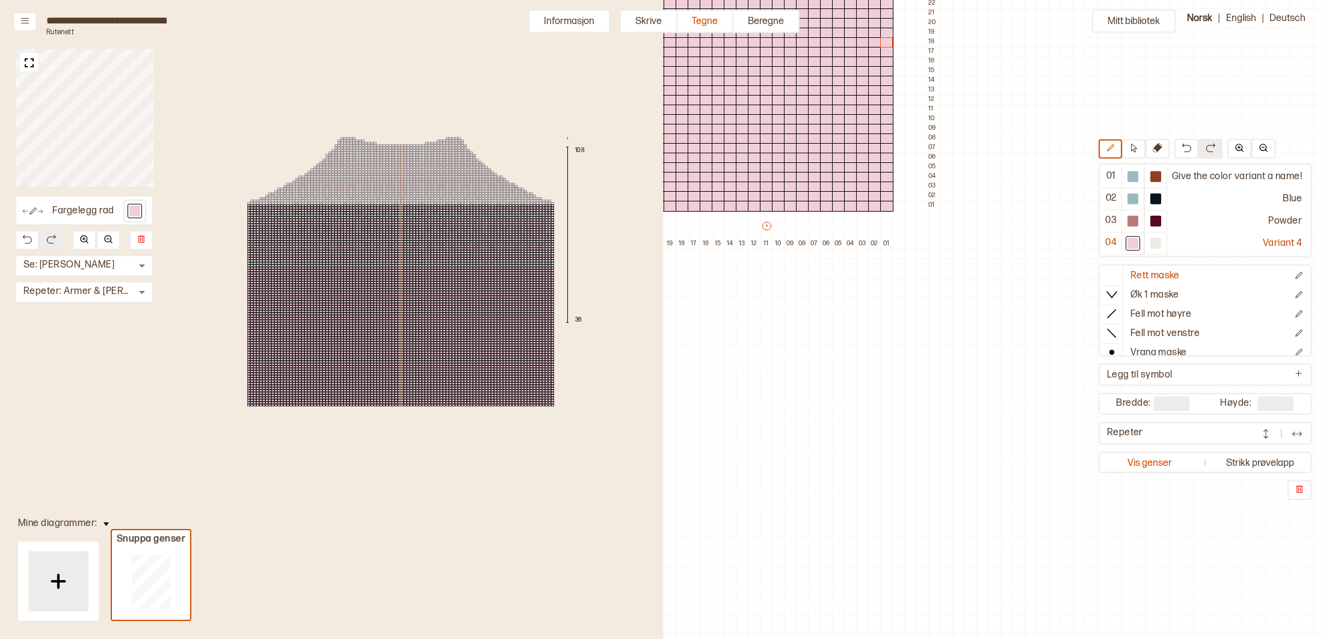
scroll to position [639, 565]
click at [767, 215] on button "+" at bounding box center [766, 213] width 9 height 8
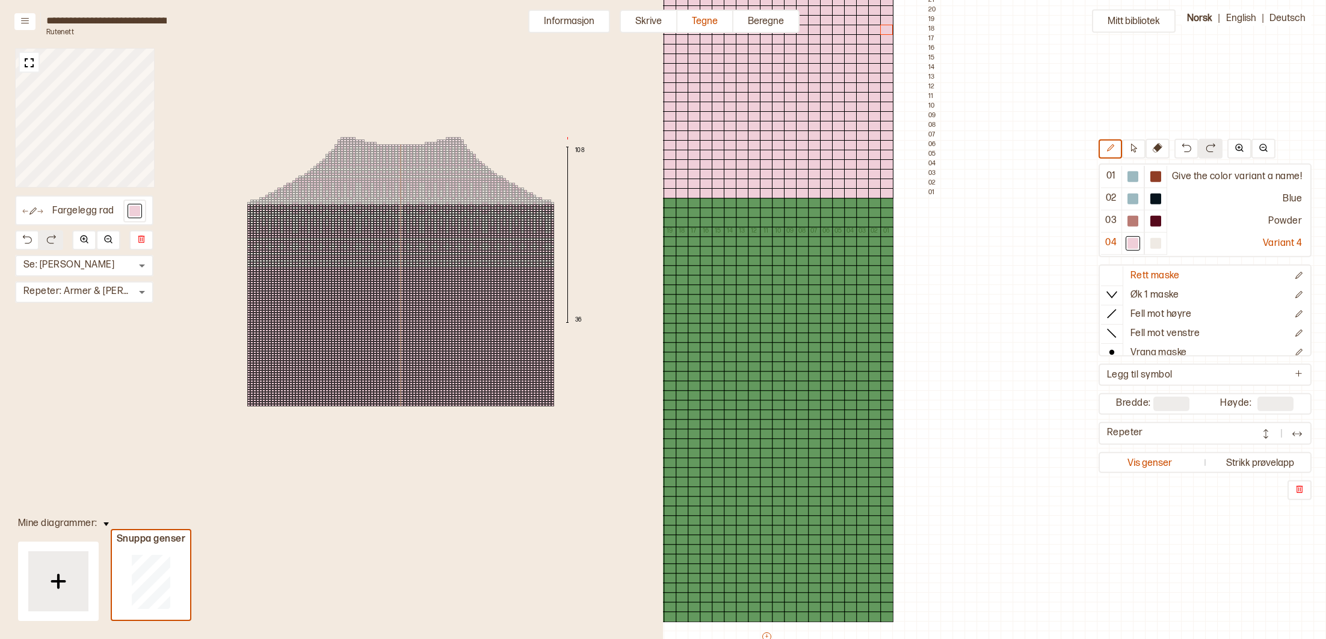
type input "***"
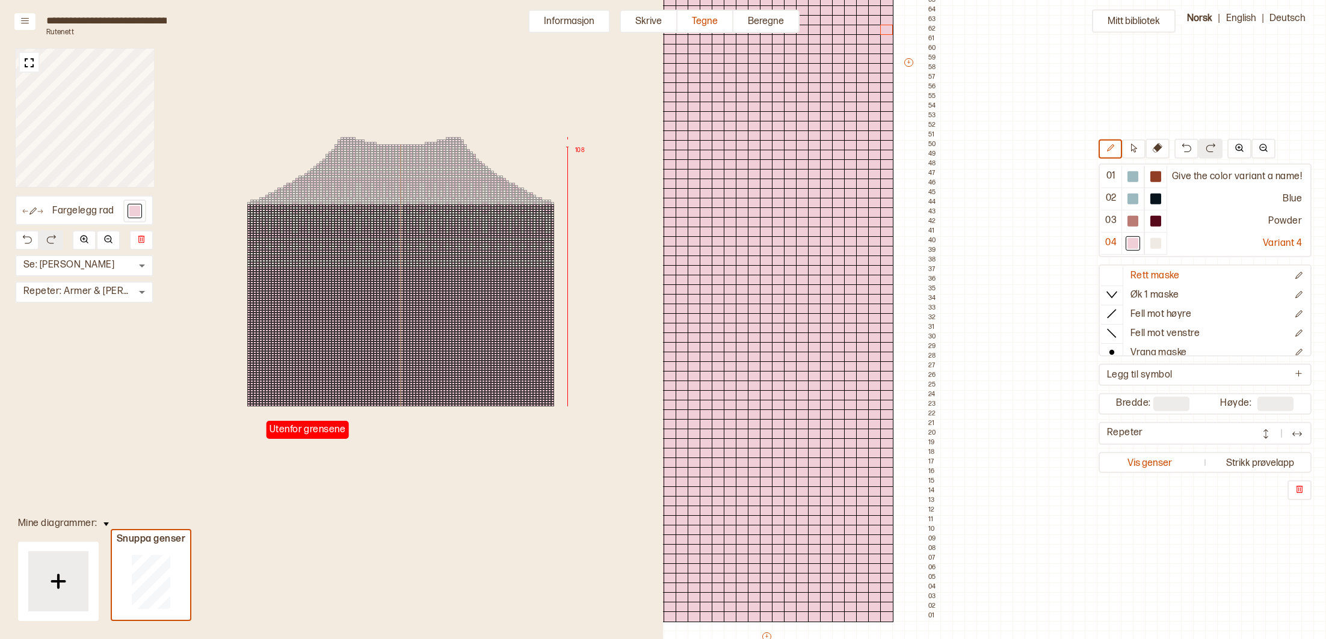
click at [425, 423] on div "Utenfor grensene 108" at bounding box center [400, 271] width 525 height 507
click at [892, 585] on div at bounding box center [886, 588] width 13 height 11
click at [28, 61] on img at bounding box center [29, 62] width 15 height 15
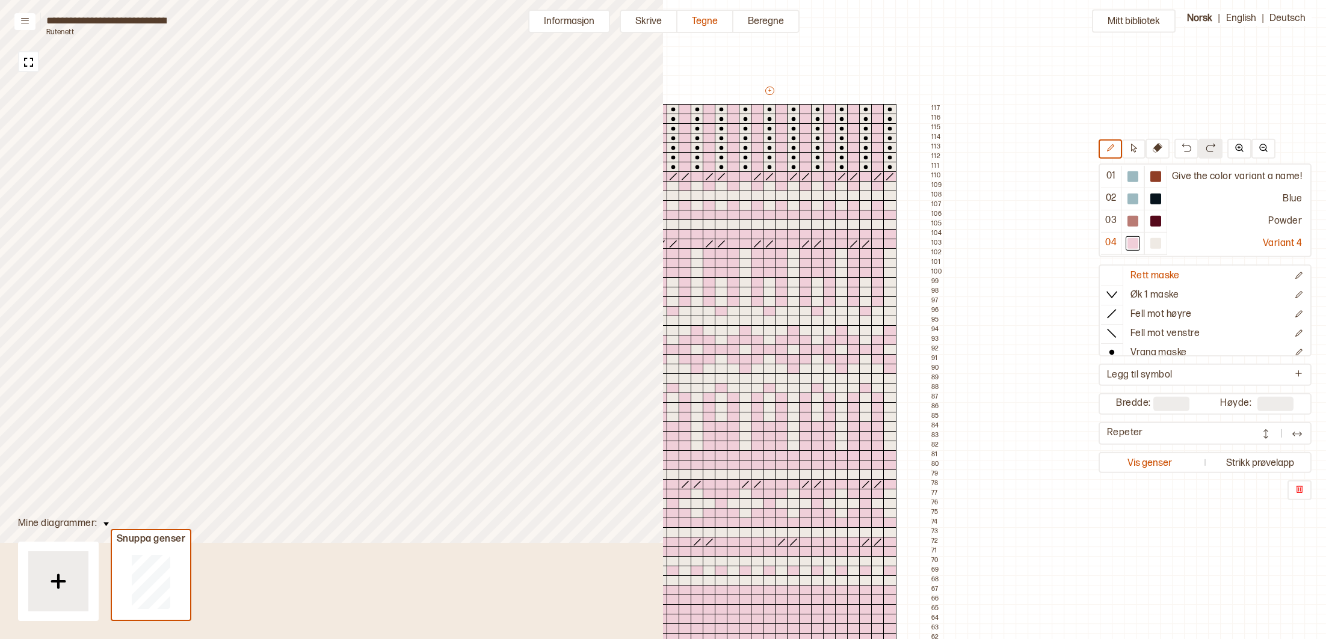
scroll to position [31, 560]
